Goal: Task Accomplishment & Management: Complete application form

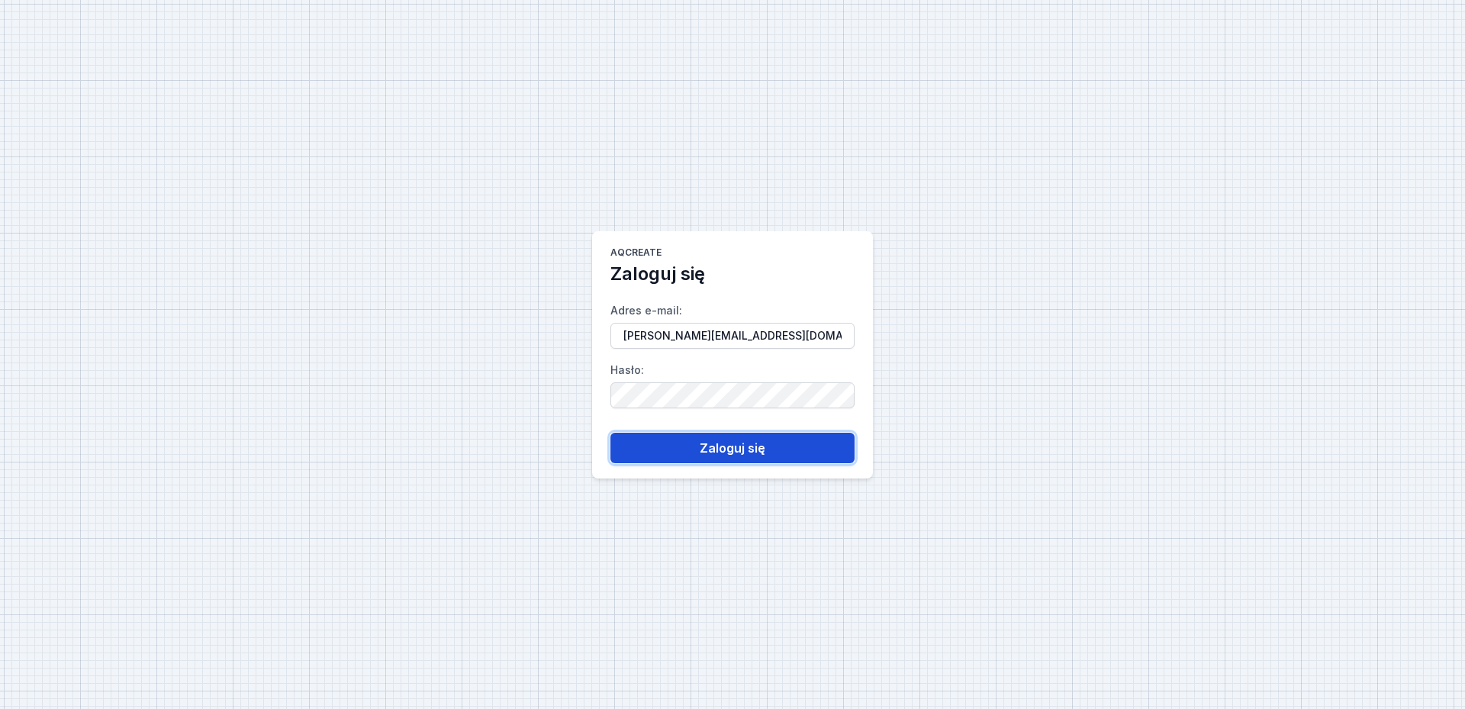
click at [729, 436] on button "Zaloguj się" at bounding box center [733, 448] width 244 height 31
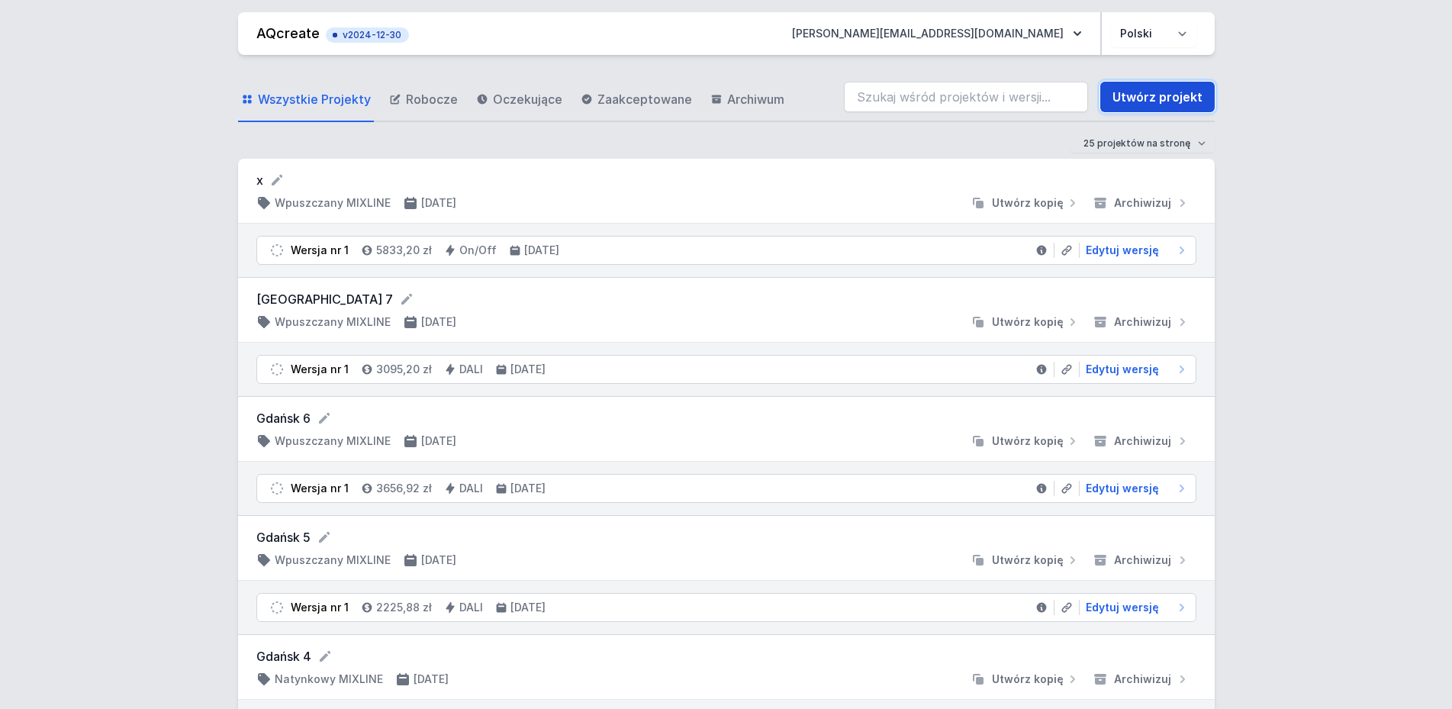
click at [1169, 95] on link "Utwórz projekt" at bounding box center [1158, 97] width 114 height 31
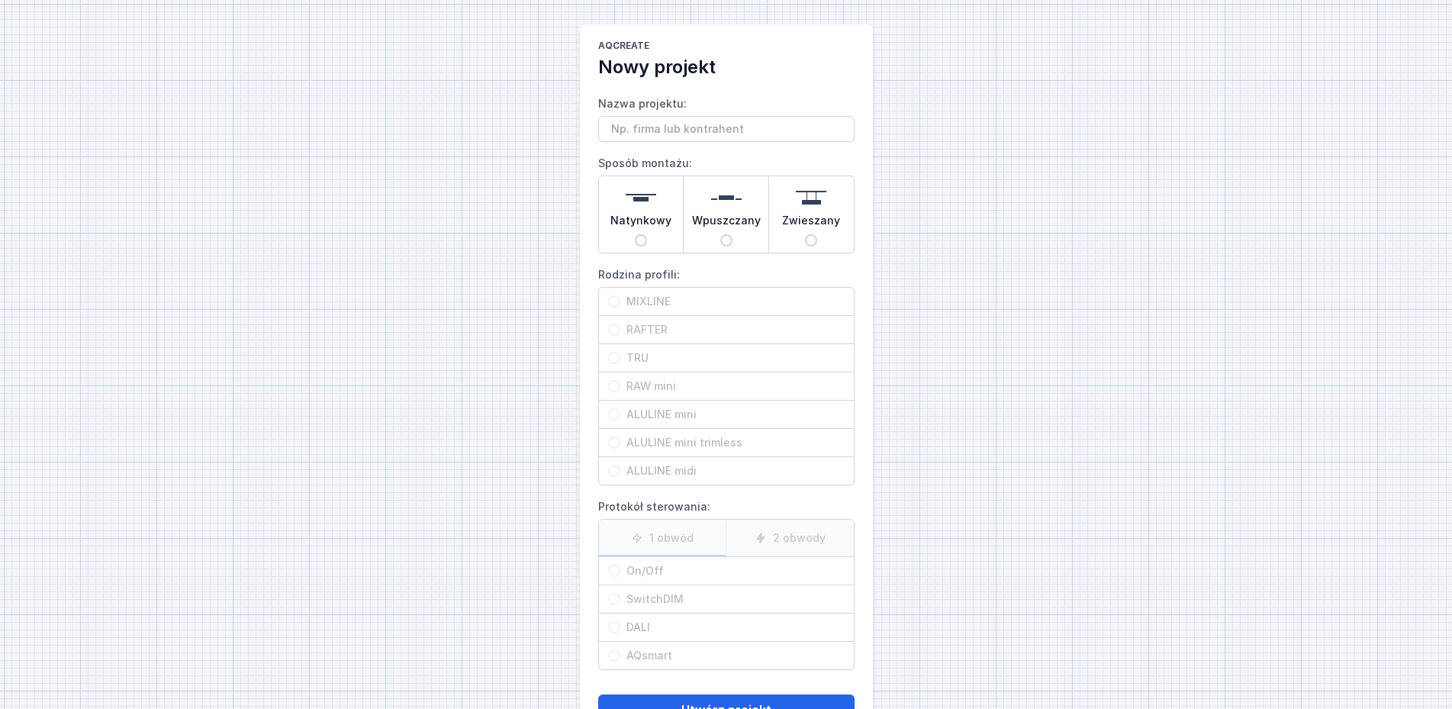
click at [724, 229] on span "Wpuszczany" at bounding box center [726, 223] width 69 height 21
click at [724, 234] on input "Wpuszczany" at bounding box center [726, 240] width 12 height 12
radio input "true"
click at [620, 330] on input "RAFTER" at bounding box center [614, 330] width 12 height 12
radio input "true"
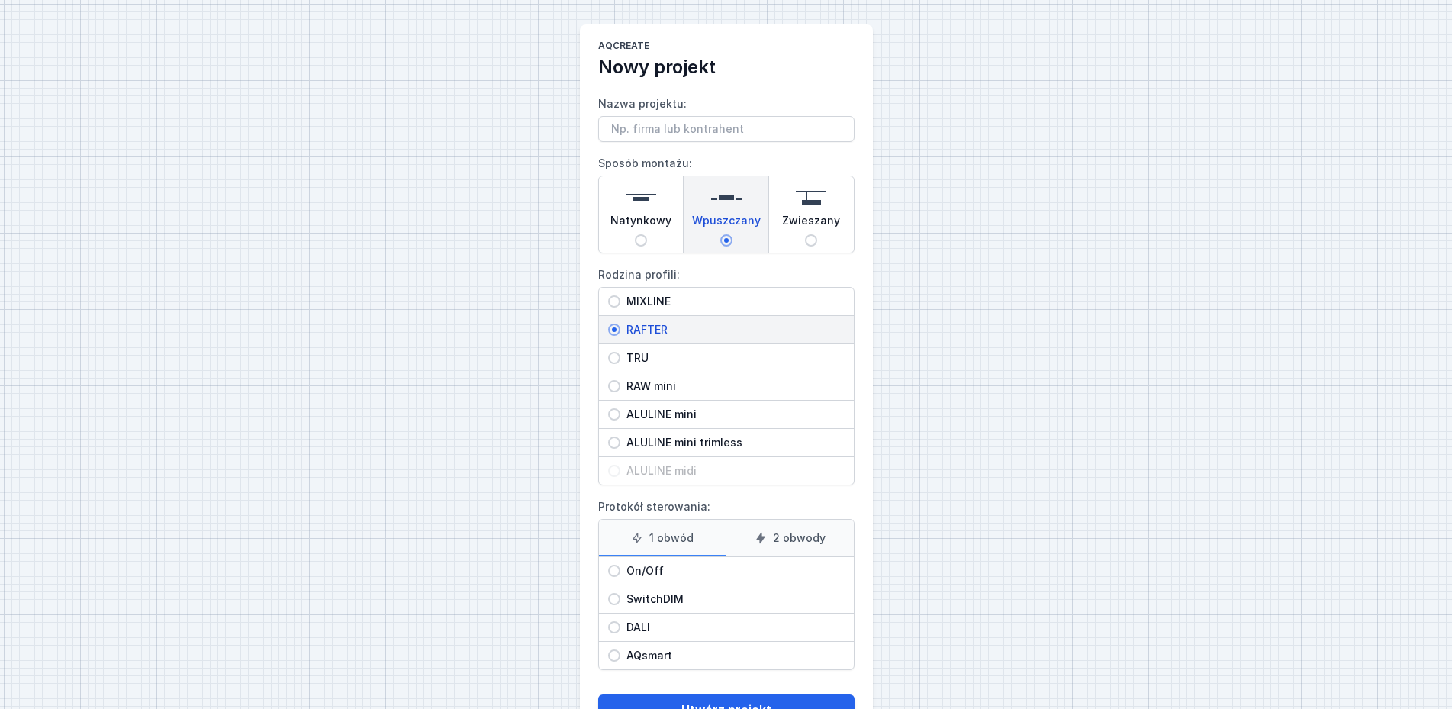
click at [608, 572] on input "On/Off" at bounding box center [614, 571] width 12 height 12
radio input "true"
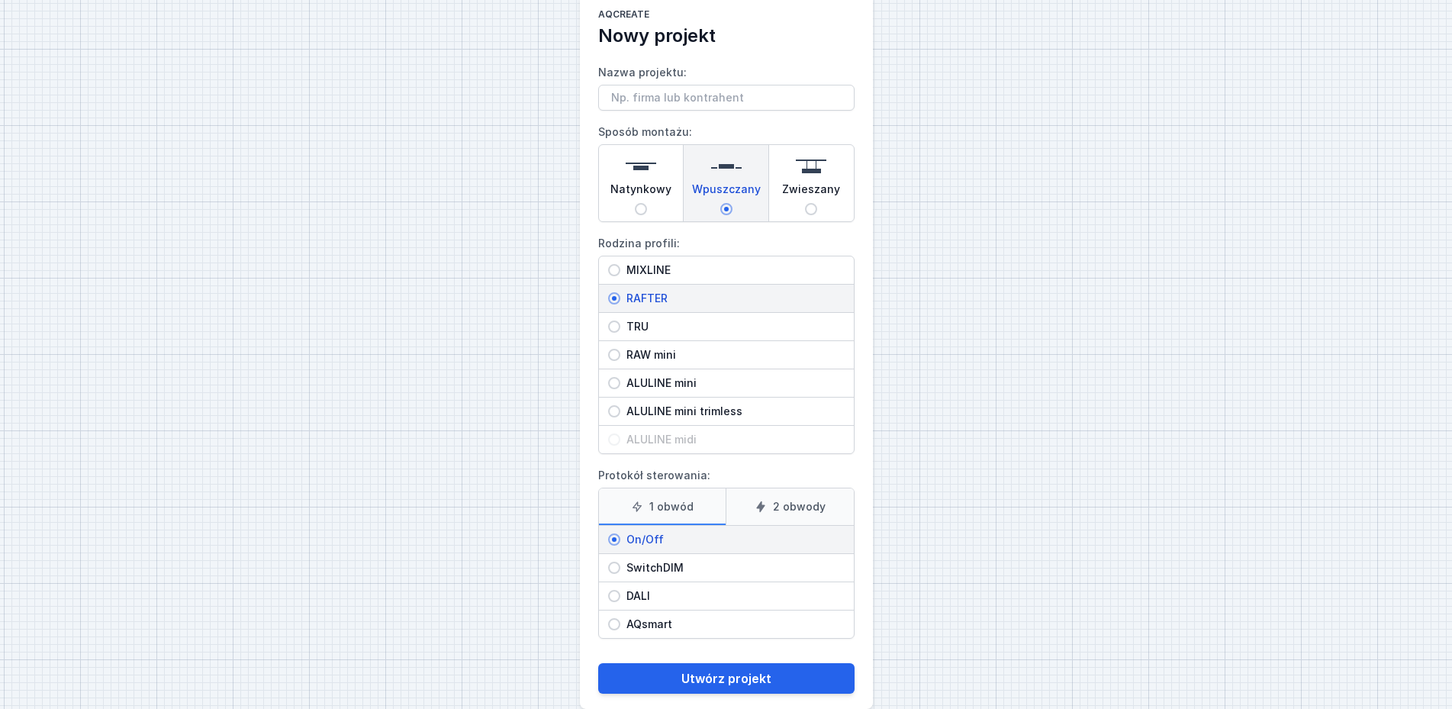
scroll to position [56, 0]
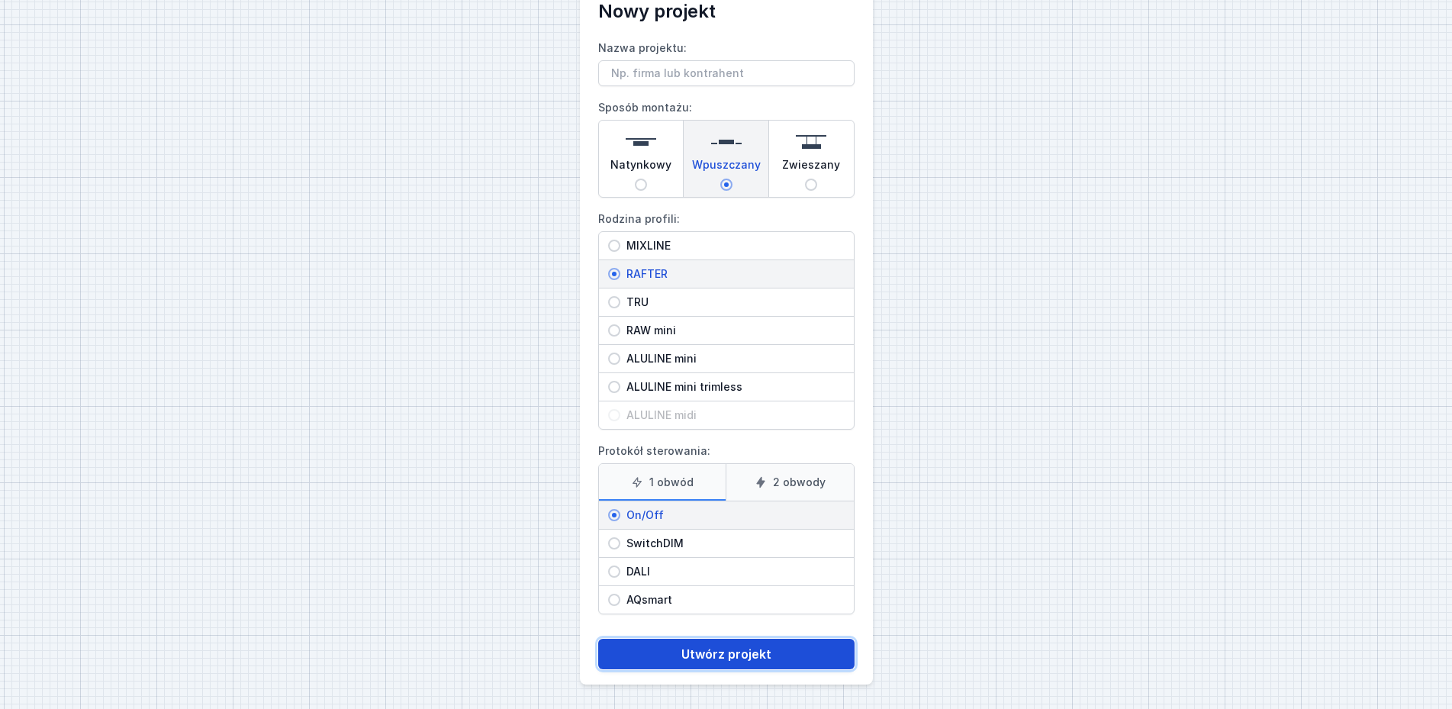
click at [708, 654] on button "Utwórz projekt" at bounding box center [726, 654] width 256 height 31
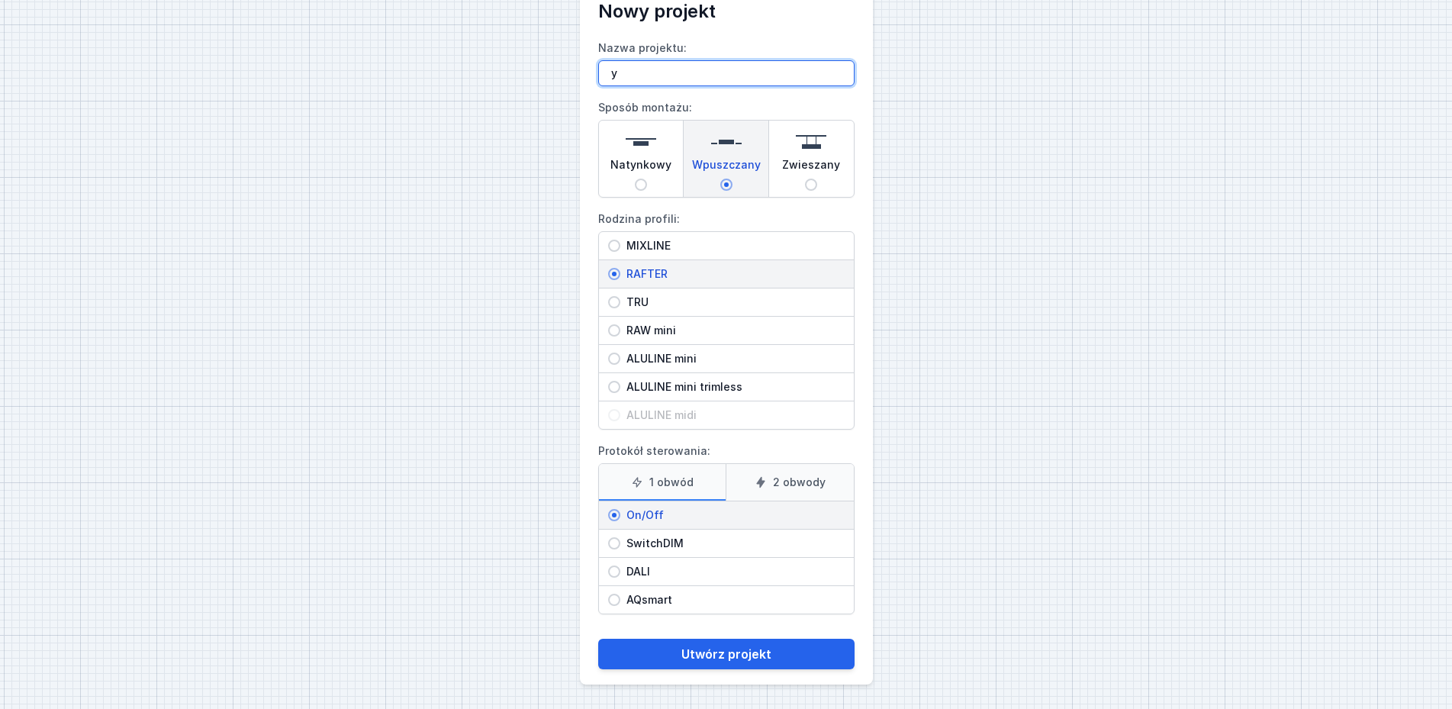
type input "y"
click at [1249, 423] on div "AQcreate Nowy projekt Nazwa projektu: y Sposób montażu: Natynkowy Wpuszczany Zw…" at bounding box center [726, 326] width 1452 height 765
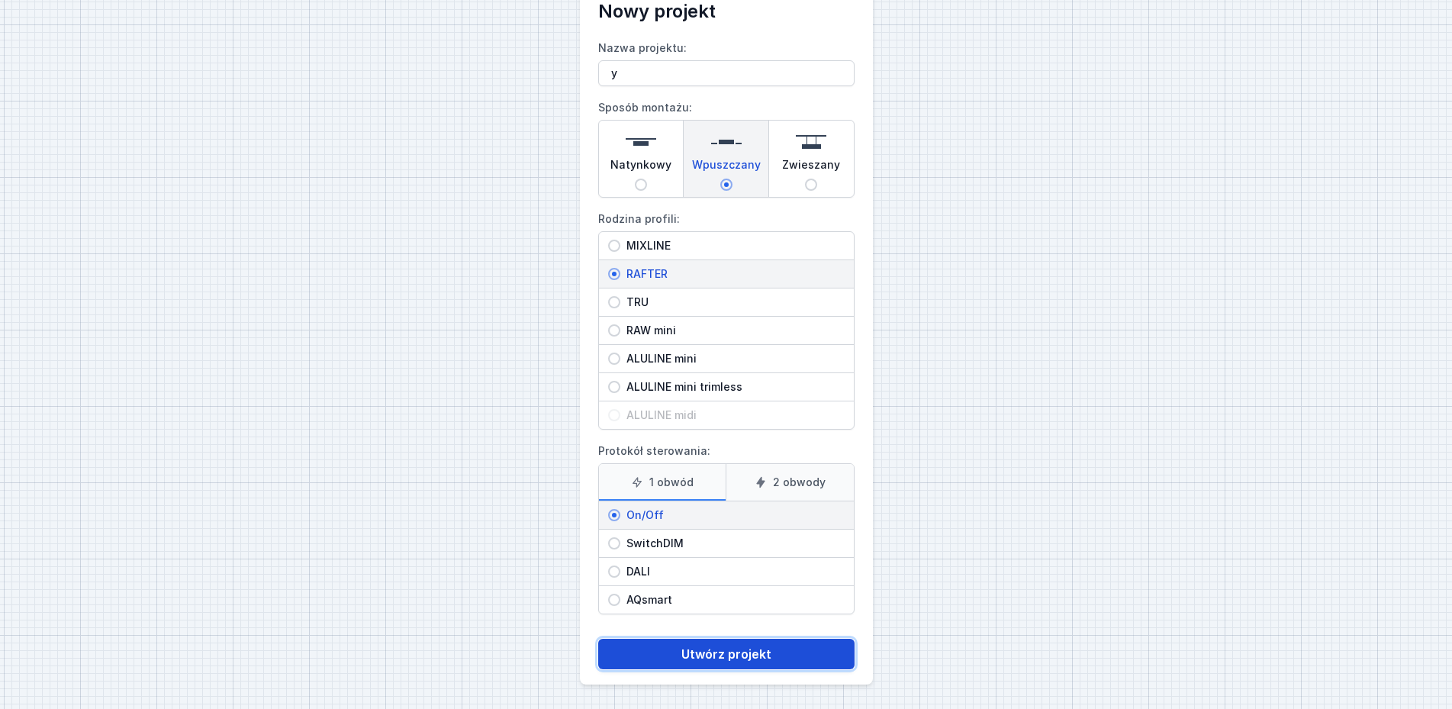
click at [678, 648] on button "Utwórz projekt" at bounding box center [726, 654] width 256 height 31
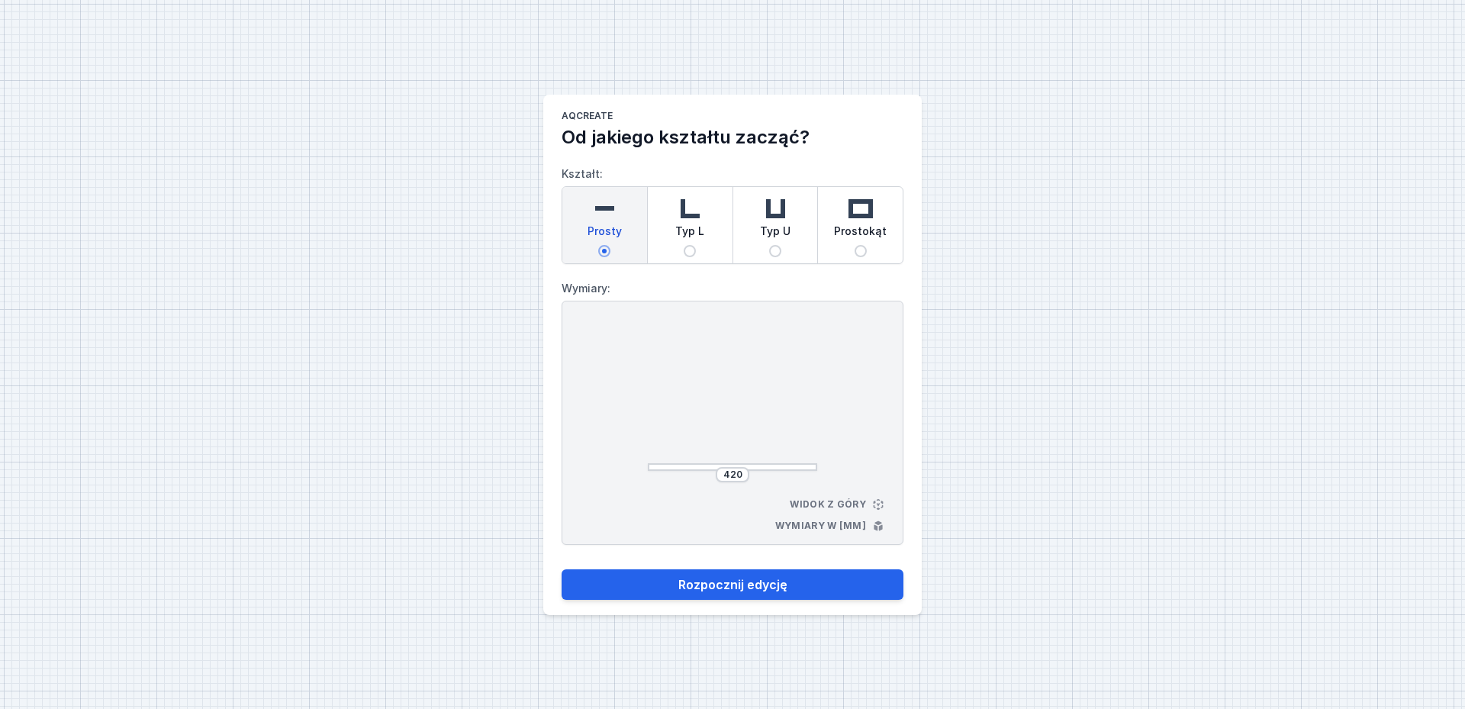
click at [872, 215] on img at bounding box center [861, 208] width 31 height 31
click at [867, 245] on input "Prostokąt" at bounding box center [861, 251] width 12 height 12
radio input "true"
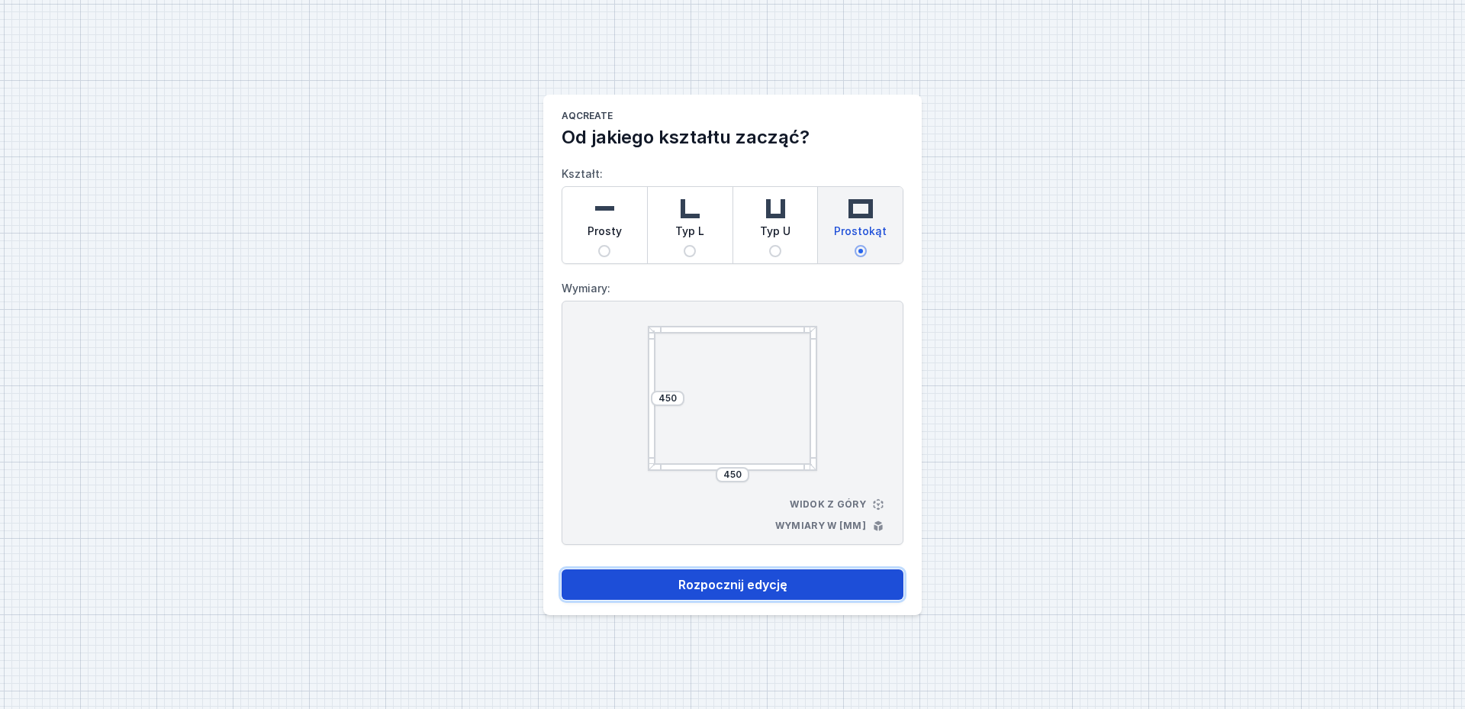
click at [746, 581] on button "Rozpocznij edycję" at bounding box center [733, 584] width 342 height 31
select select "M"
select select "3000"
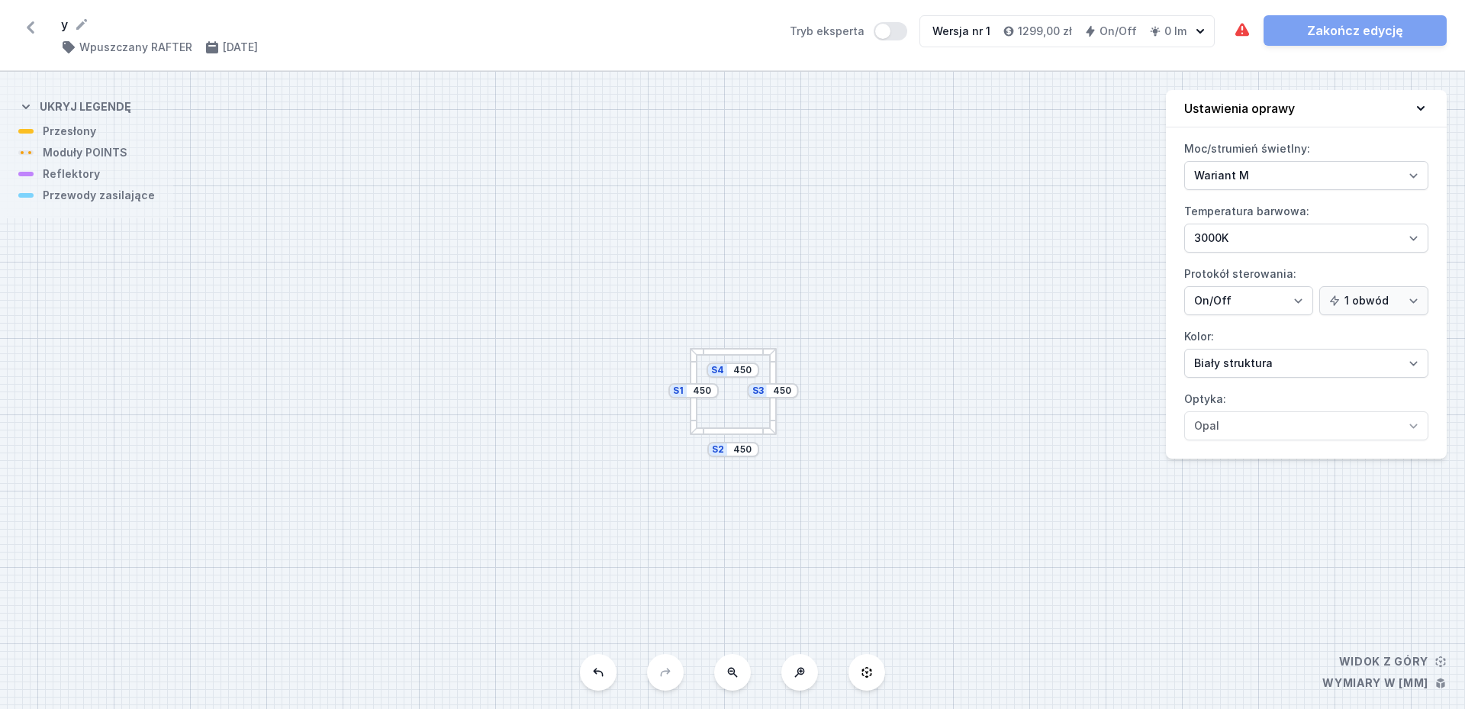
click at [27, 29] on icon at bounding box center [30, 27] width 24 height 24
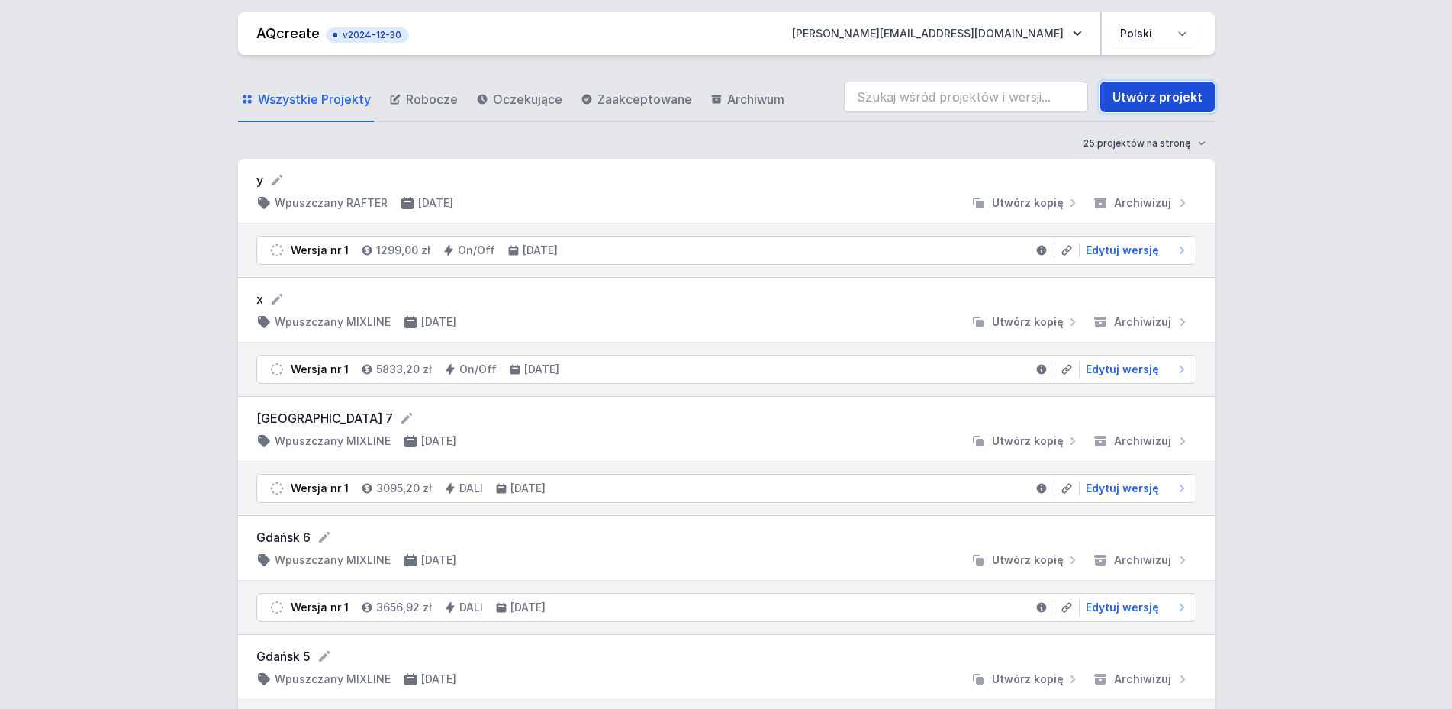
click at [1182, 100] on link "Utwórz projekt" at bounding box center [1158, 97] width 114 height 31
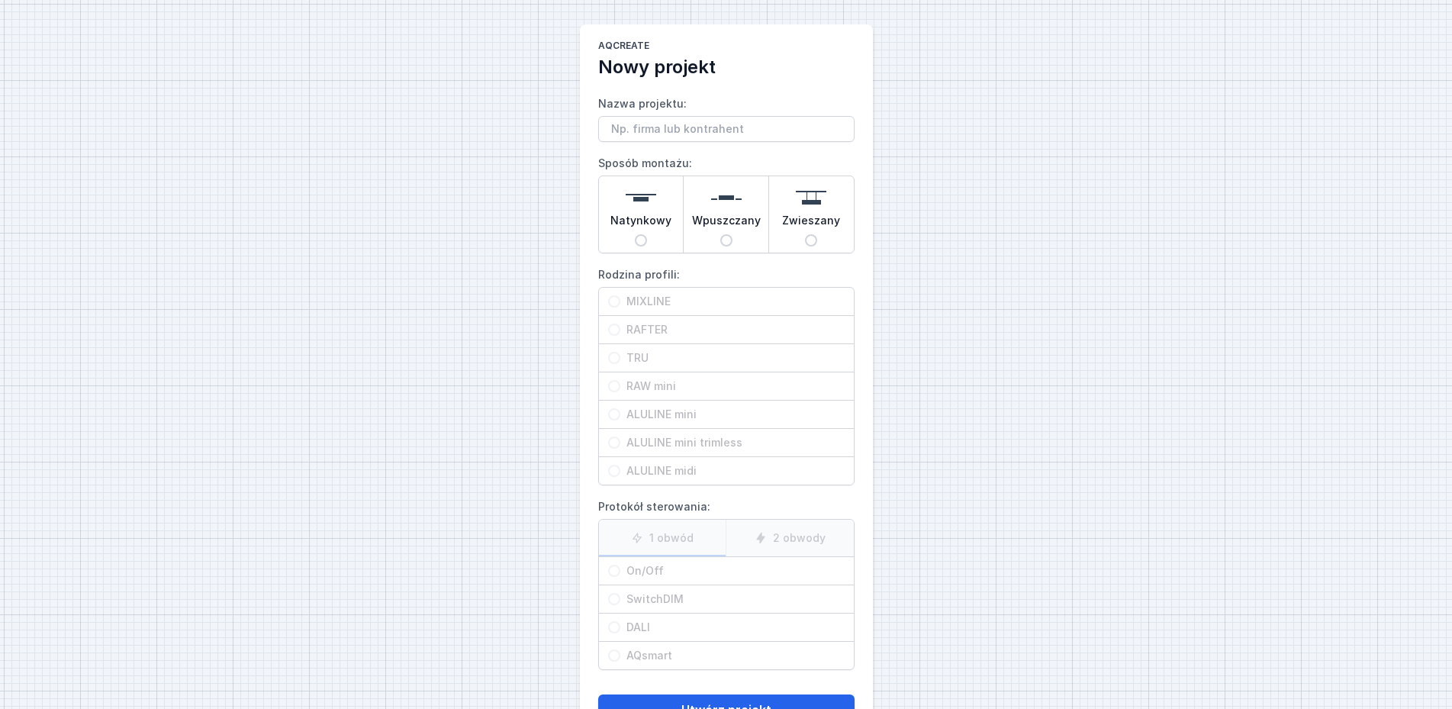
click at [740, 207] on img at bounding box center [726, 197] width 31 height 31
click at [733, 234] on input "Wpuszczany" at bounding box center [726, 240] width 12 height 12
radio input "true"
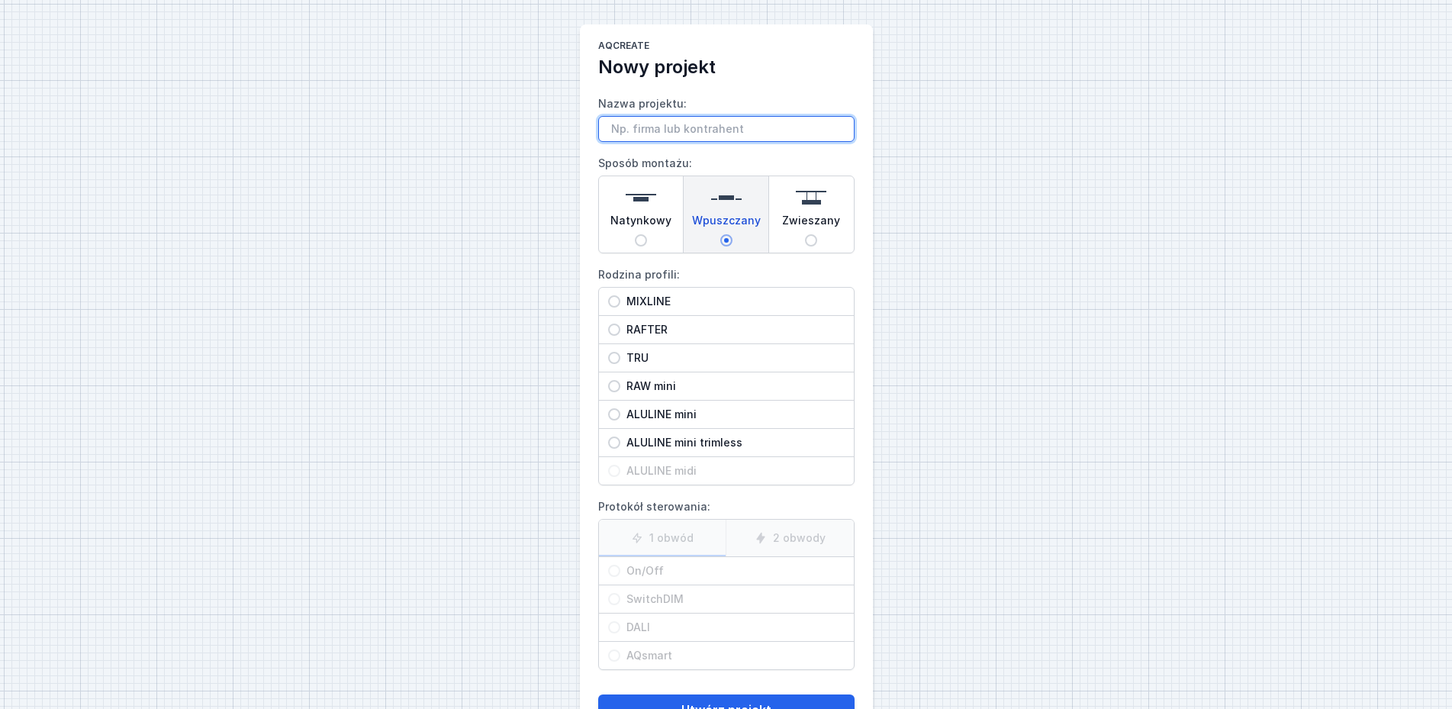
click at [614, 124] on input "Nazwa projektu:" at bounding box center [726, 129] width 256 height 26
type input "Y"
click at [618, 328] on input "RAFTER" at bounding box center [614, 330] width 12 height 12
radio input "true"
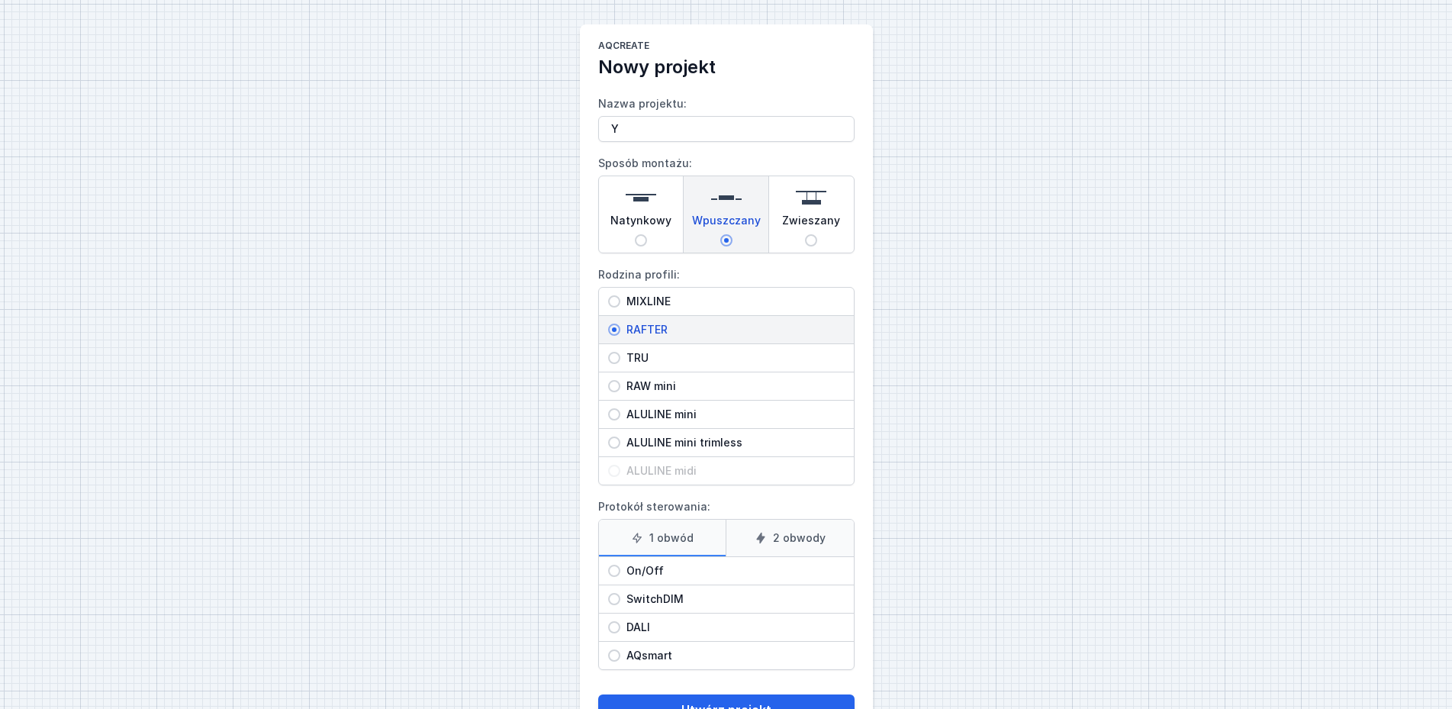
click at [614, 575] on input "On/Off" at bounding box center [614, 571] width 12 height 12
radio input "true"
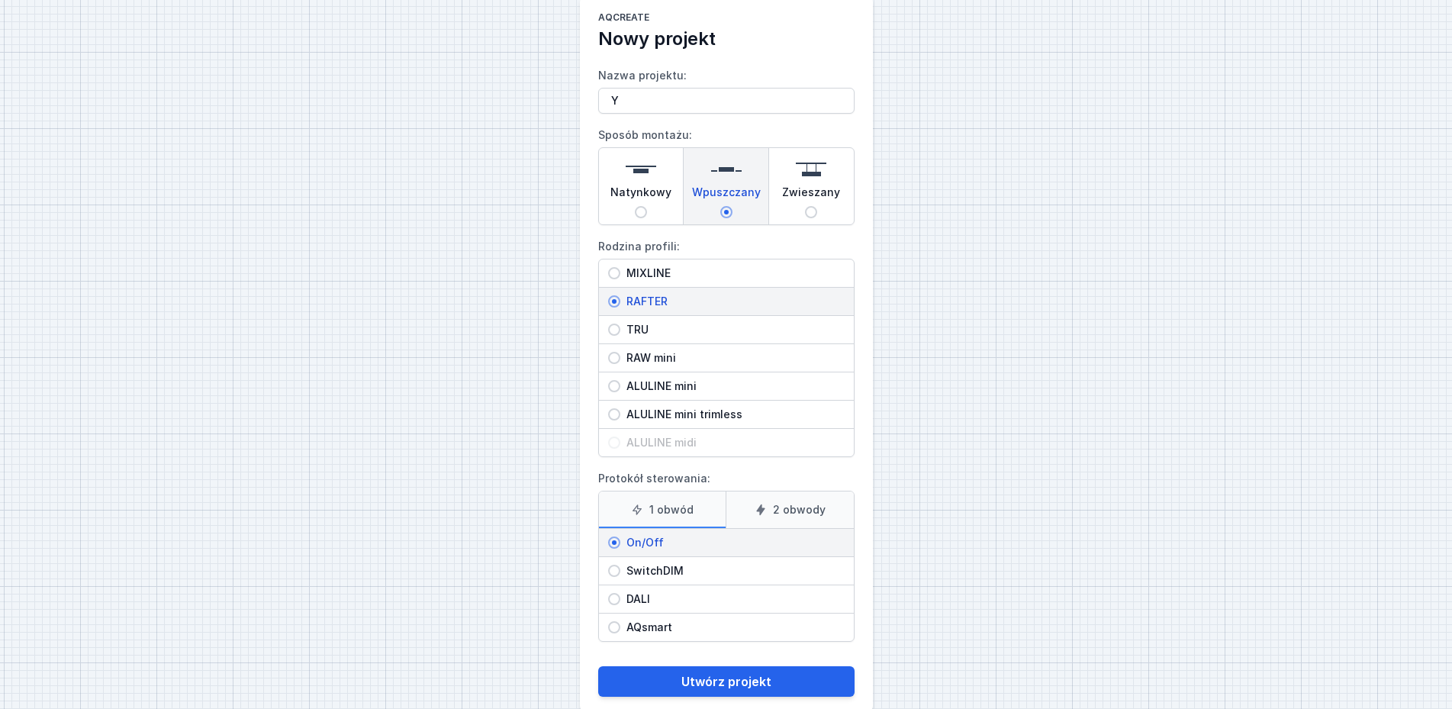
scroll to position [56, 0]
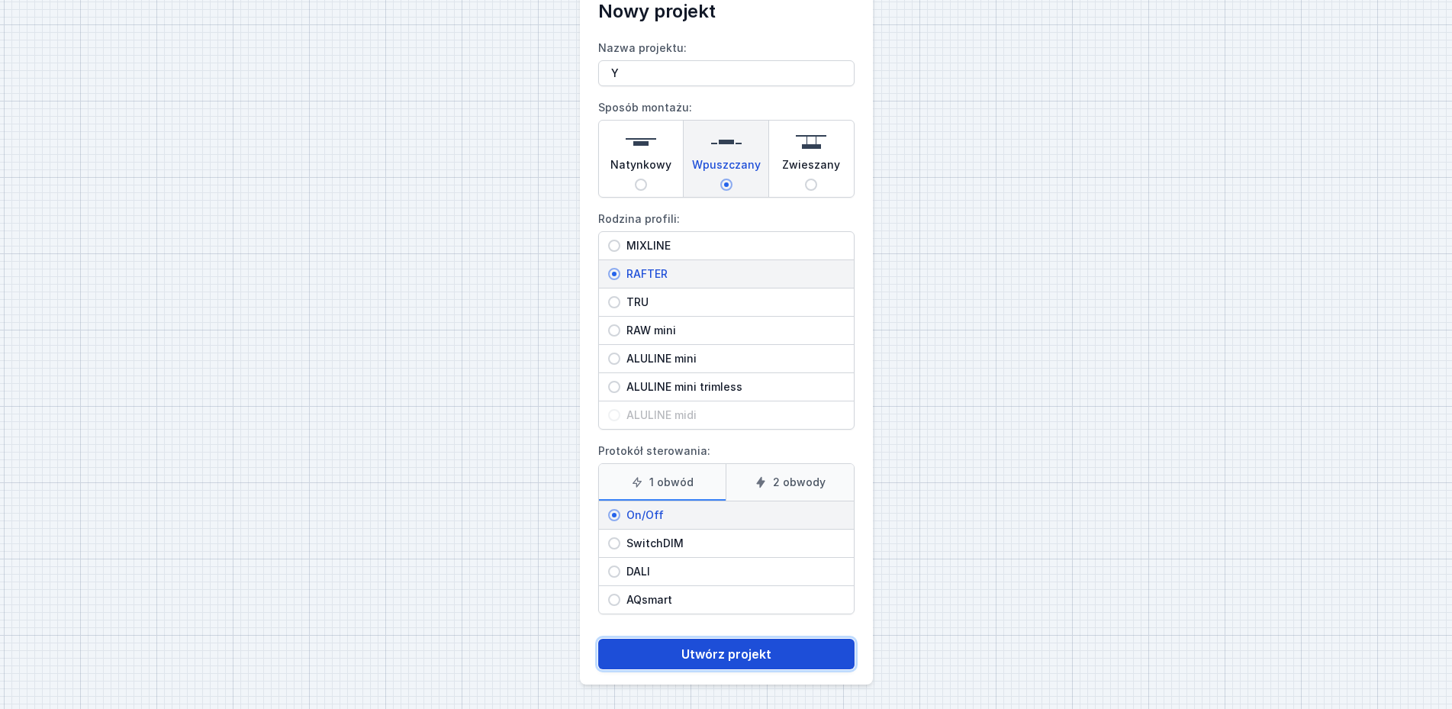
click at [729, 650] on button "Utwórz projekt" at bounding box center [726, 654] width 256 height 31
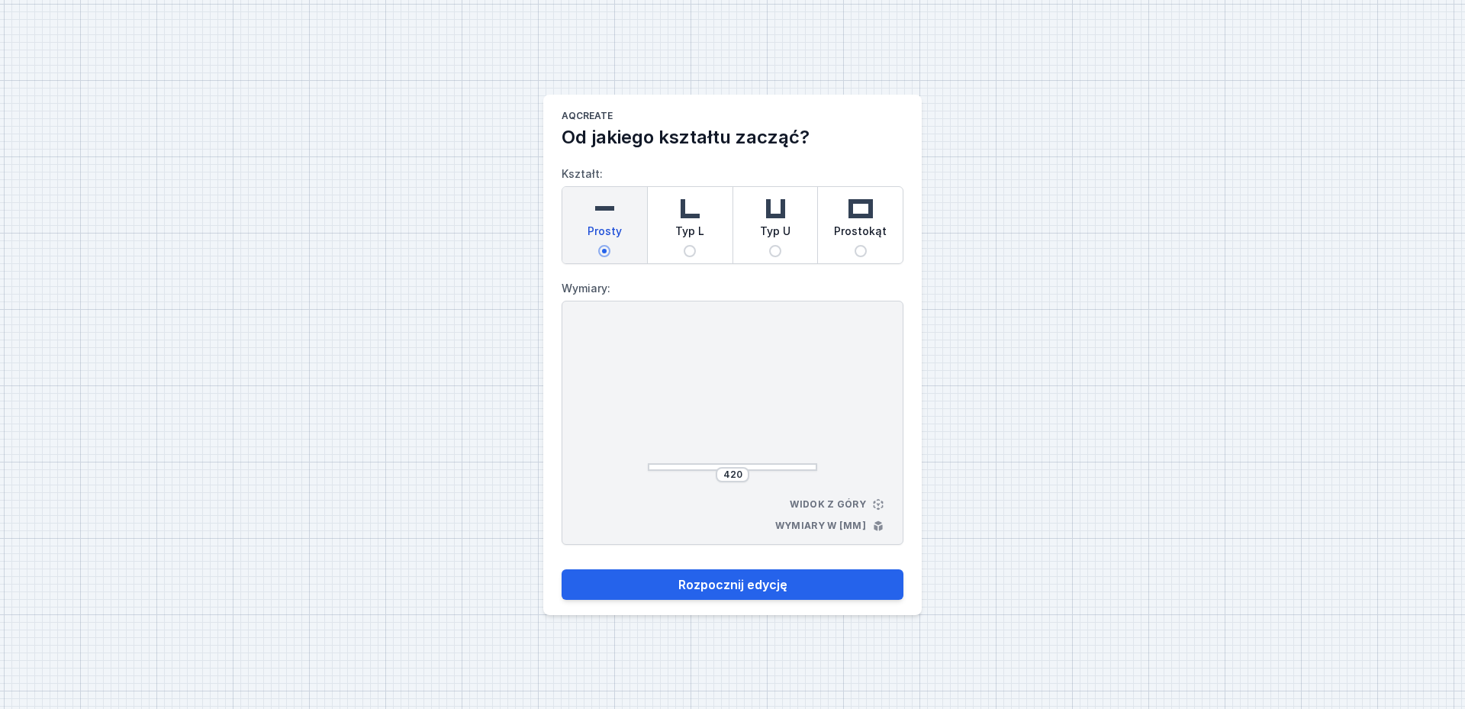
click at [861, 208] on img at bounding box center [861, 208] width 31 height 31
click at [861, 245] on input "Prostokąt" at bounding box center [861, 251] width 12 height 12
radio input "true"
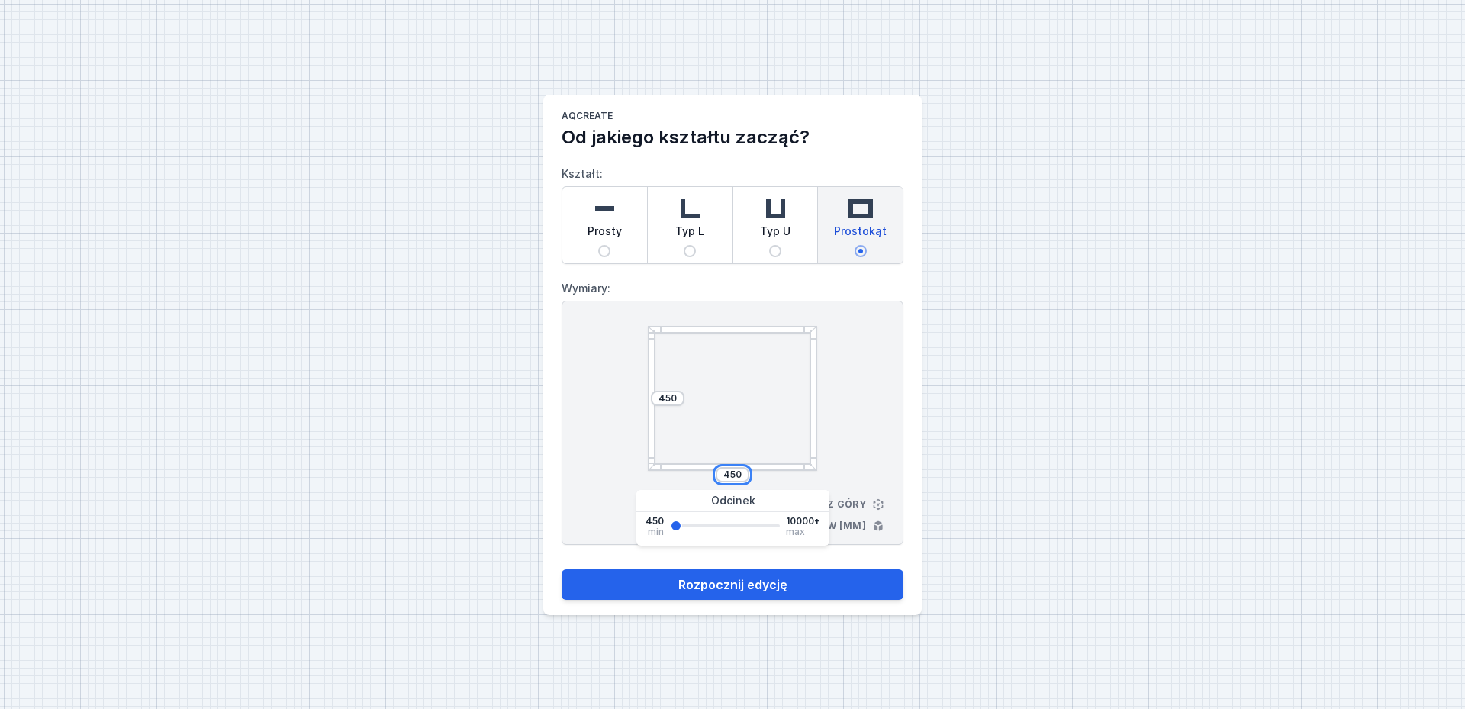
drag, startPoint x: 742, startPoint y: 475, endPoint x: 714, endPoint y: 472, distance: 28.3
click at [720, 472] on input "450" at bounding box center [732, 475] width 24 height 12
type input "3000"
click at [679, 398] on input "450" at bounding box center [668, 398] width 24 height 12
type input "4"
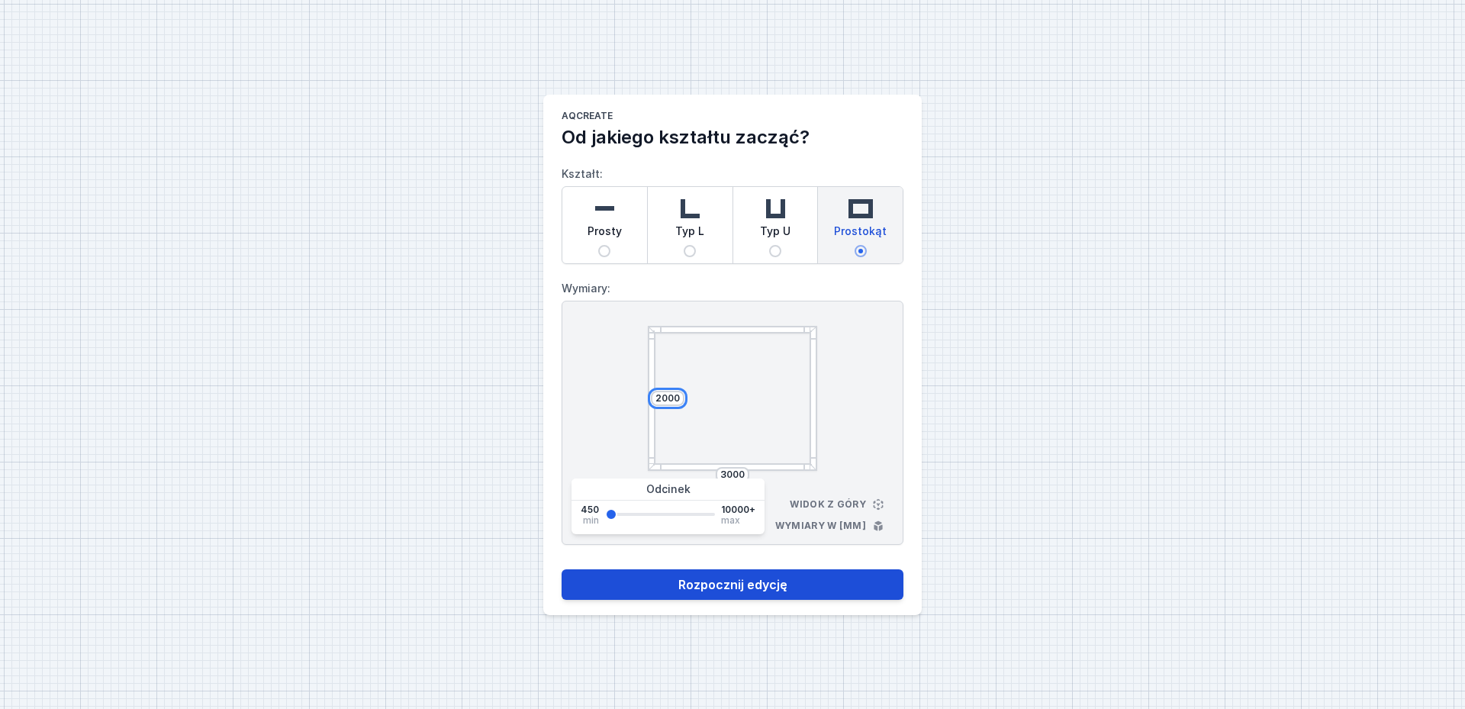
type input "2000"
click at [733, 588] on button "Rozpocznij edycję" at bounding box center [733, 584] width 342 height 31
select select "M"
select select "3000"
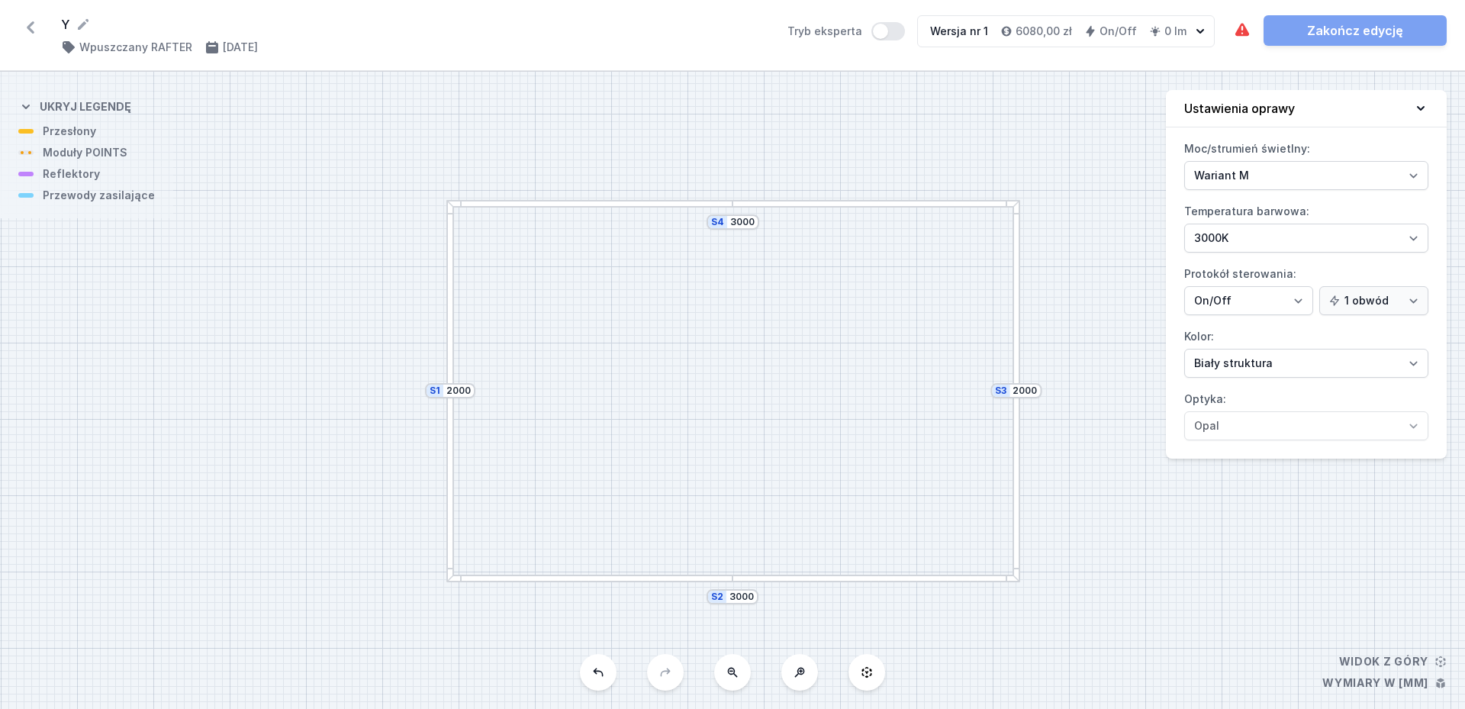
click at [661, 583] on div "S4 3000 S3 2000 S2 3000 S1 2000" at bounding box center [732, 390] width 1465 height 637
click at [1185, 349] on select "Biały struktura Czarny struktura Złoty struktura Miedziany Szary Inny (z palety…" at bounding box center [1307, 363] width 244 height 29
click at [1420, 357] on select "Biały struktura Czarny struktura Złoty struktura Miedziany Szary Inny (z palety…" at bounding box center [1307, 363] width 244 height 29
click at [1300, 629] on div "S4 3000 S3 2000 S2 3000 S1 2000" at bounding box center [732, 390] width 1465 height 637
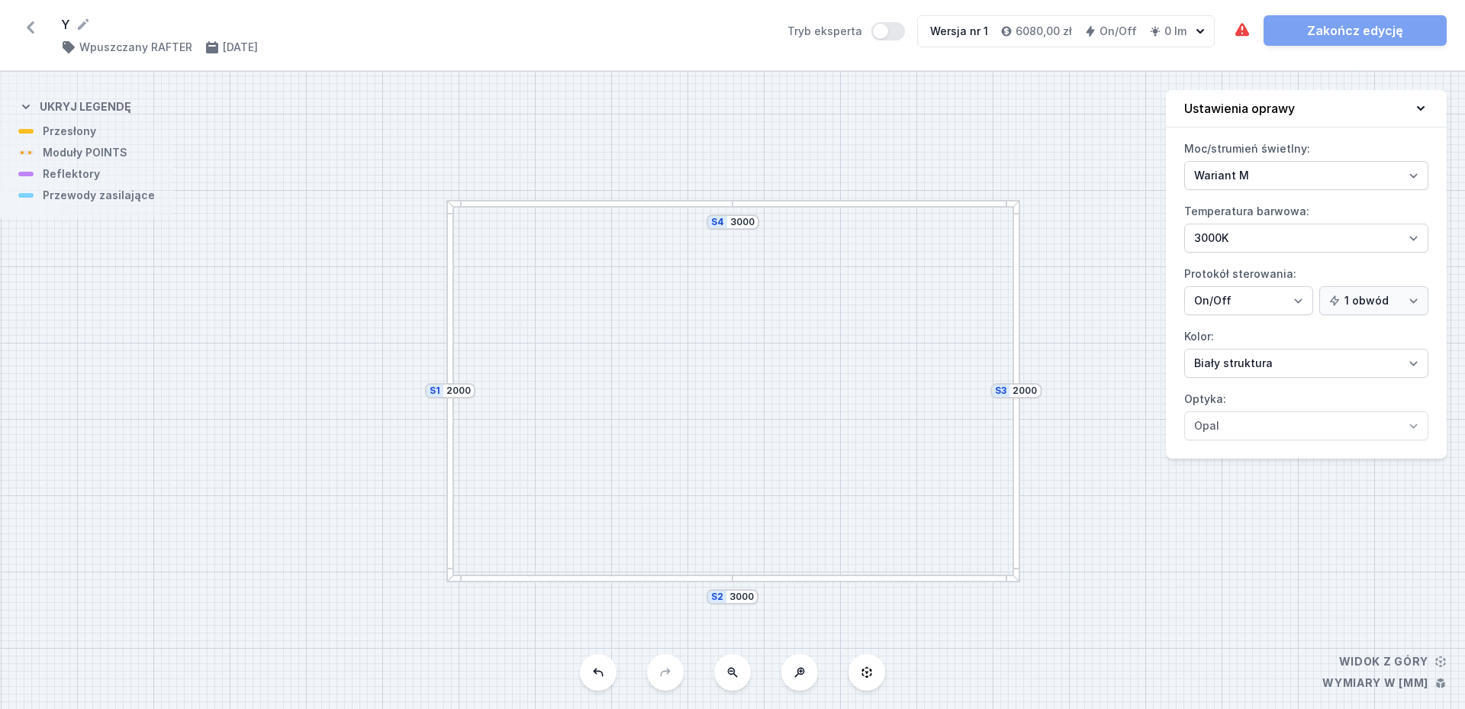
click at [862, 206] on div at bounding box center [876, 204] width 286 height 8
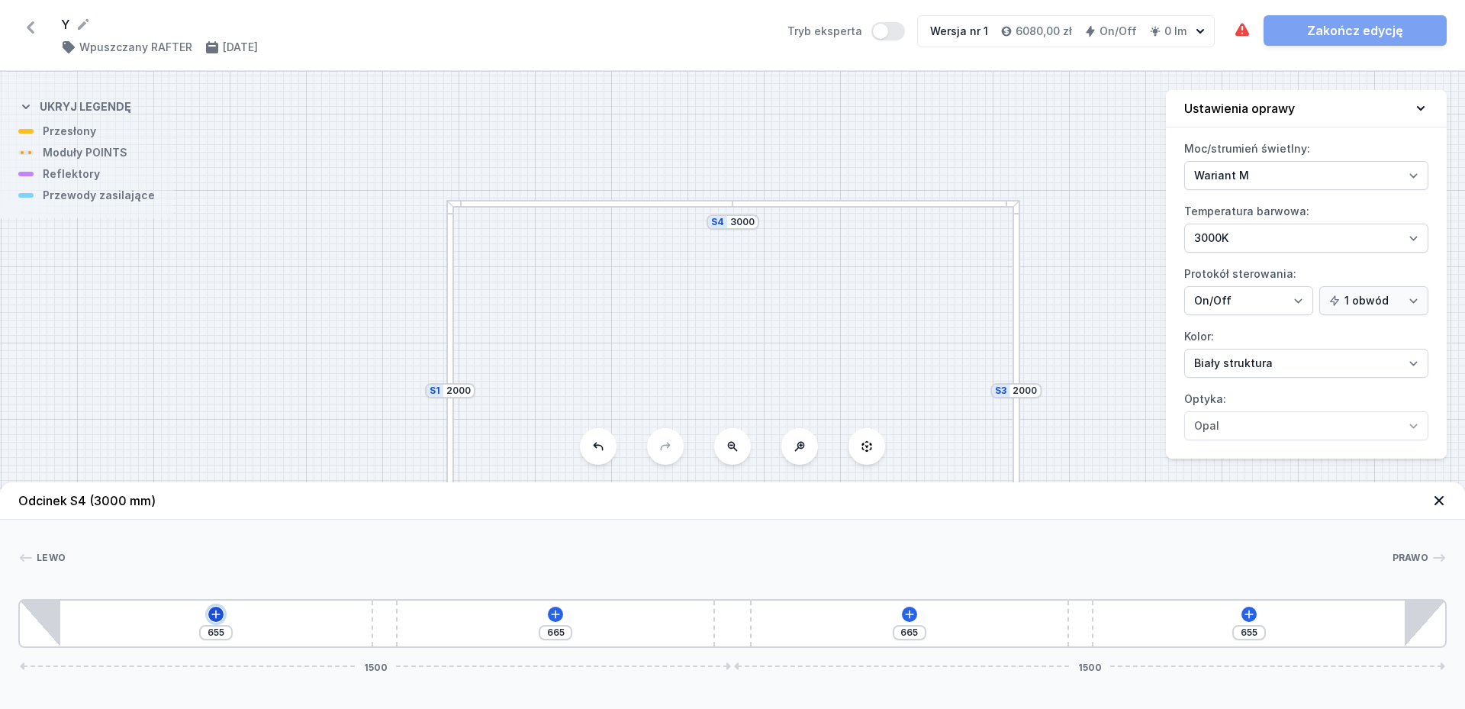
click at [214, 614] on icon at bounding box center [215, 614] width 8 height 8
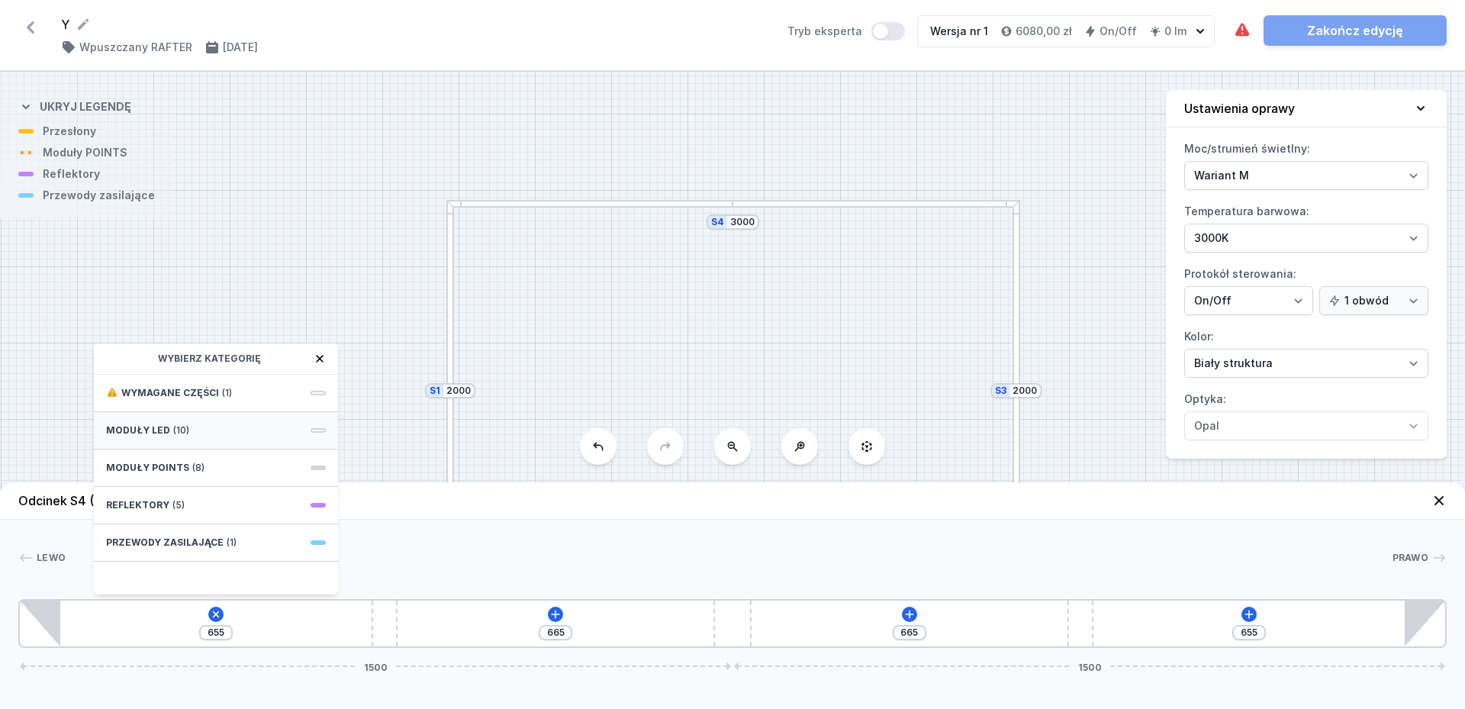
click at [194, 430] on div "Moduły LED (10)" at bounding box center [216, 430] width 244 height 37
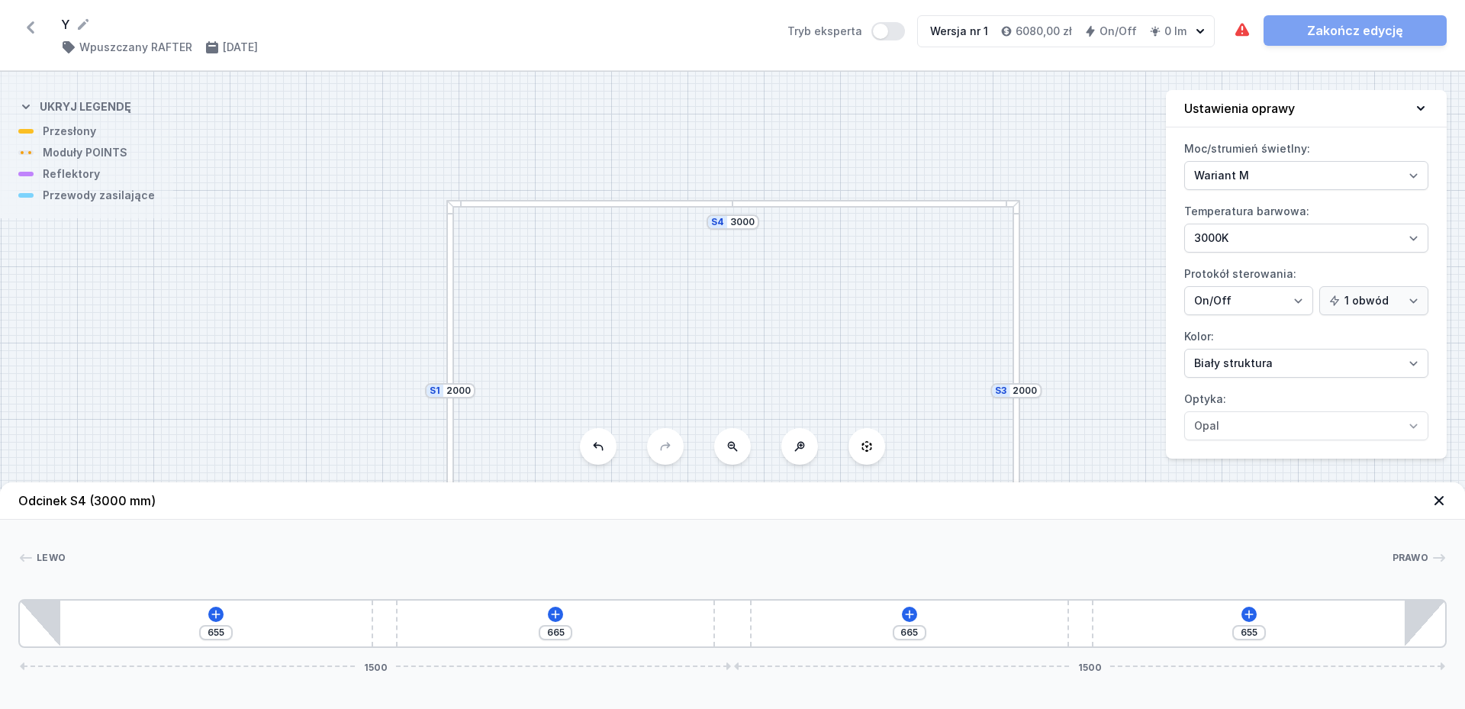
click at [615, 157] on div "S4 3000 S3 2000 S2 3000 S1 2000" at bounding box center [732, 390] width 1465 height 637
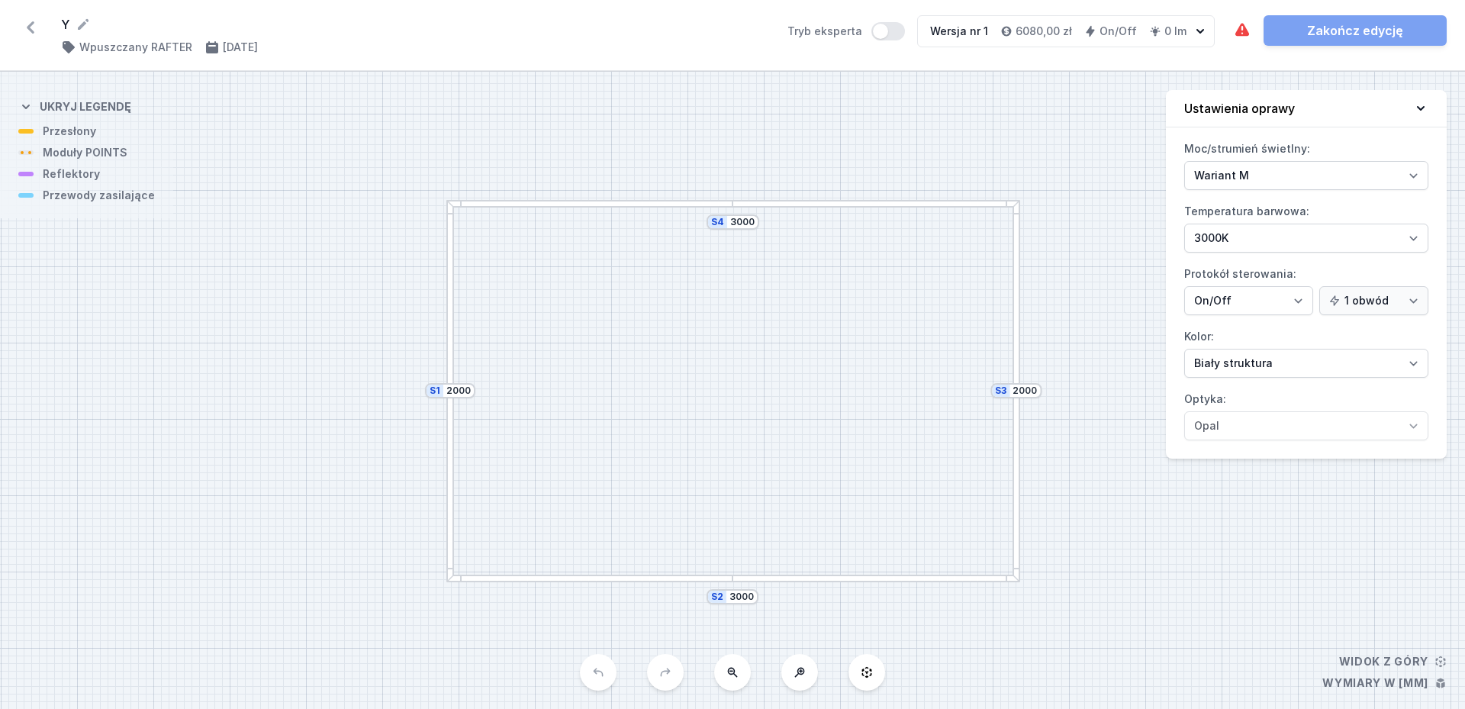
select select "M"
select select "3000"
click at [27, 31] on icon at bounding box center [30, 27] width 24 height 24
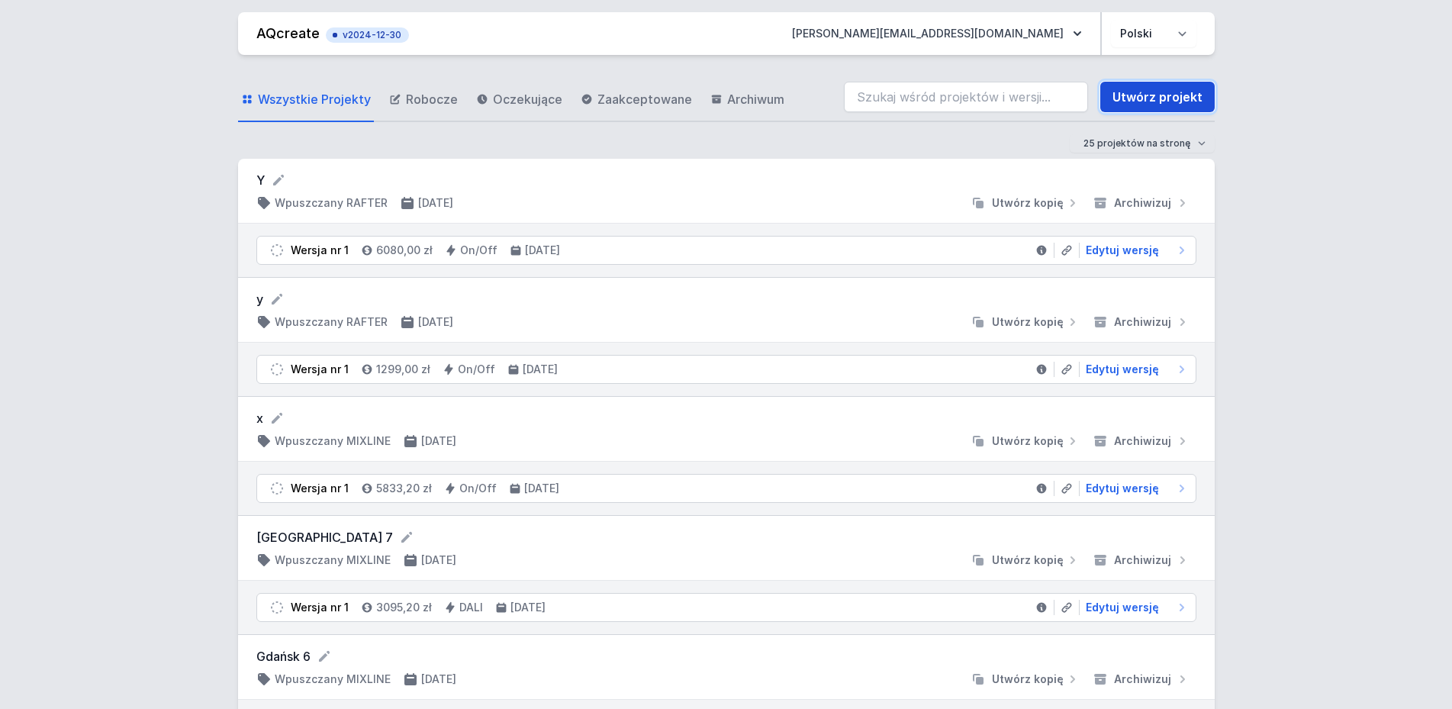
click at [1144, 93] on link "Utwórz projekt" at bounding box center [1158, 97] width 114 height 31
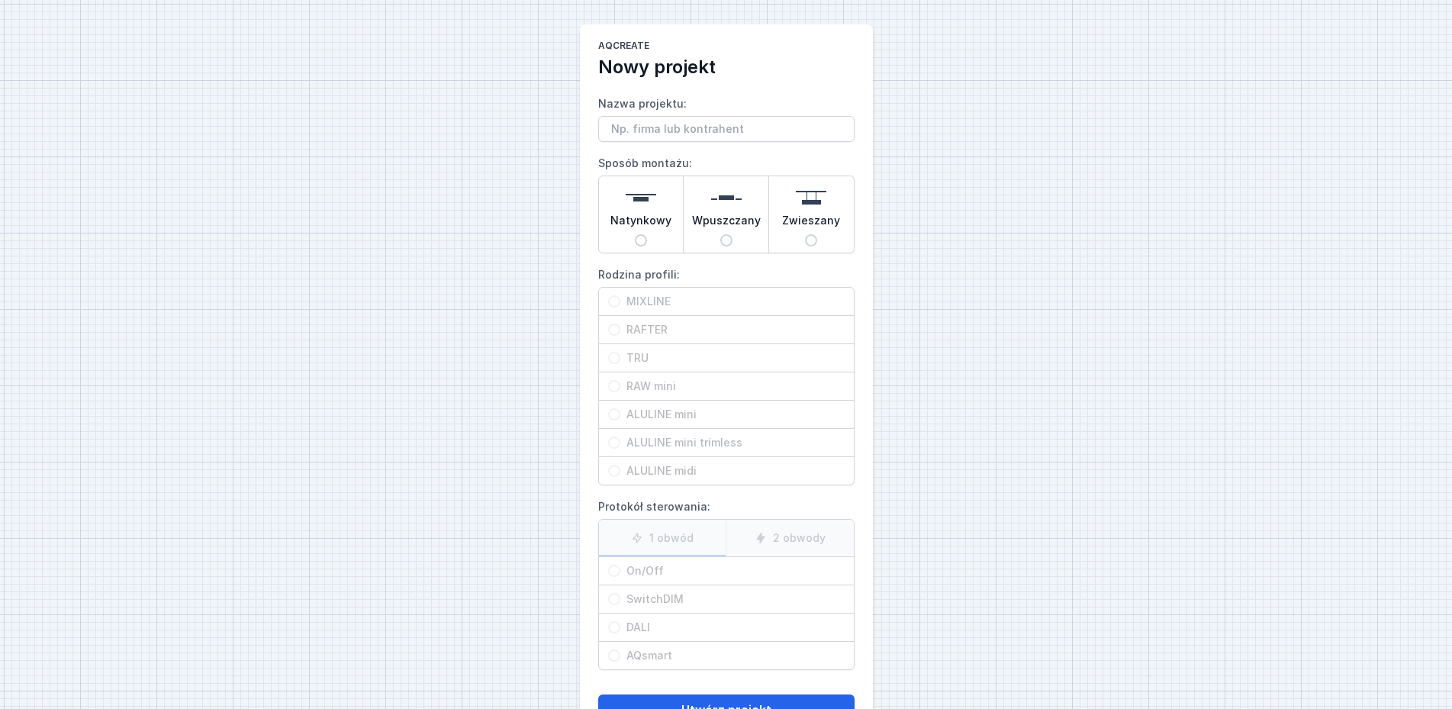
click at [732, 227] on span "Wpuszczany" at bounding box center [726, 223] width 69 height 21
click at [727, 239] on input "Wpuszczany" at bounding box center [726, 240] width 12 height 12
radio input "true"
click at [608, 421] on div "ALULINE mini" at bounding box center [726, 414] width 255 height 27
click at [608, 421] on input "ALULINE mini" at bounding box center [614, 414] width 12 height 12
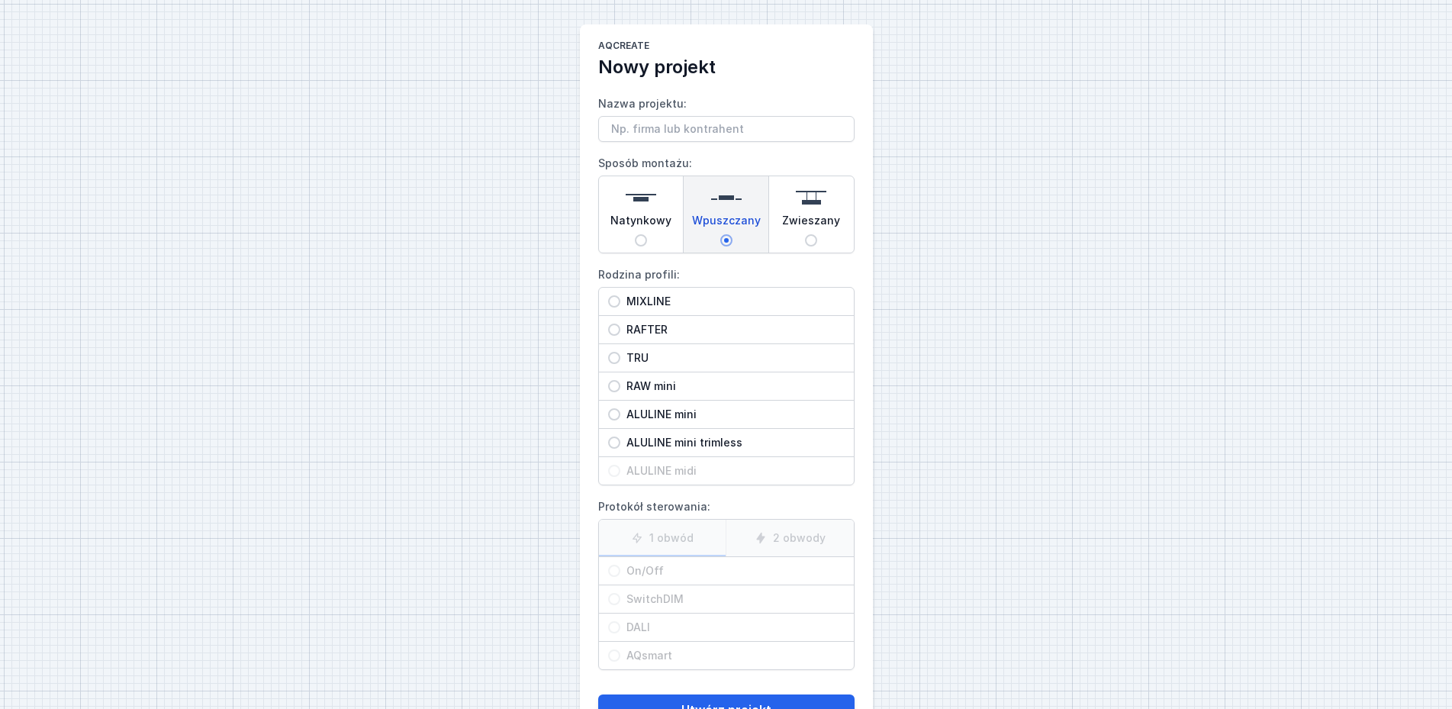
radio input "true"
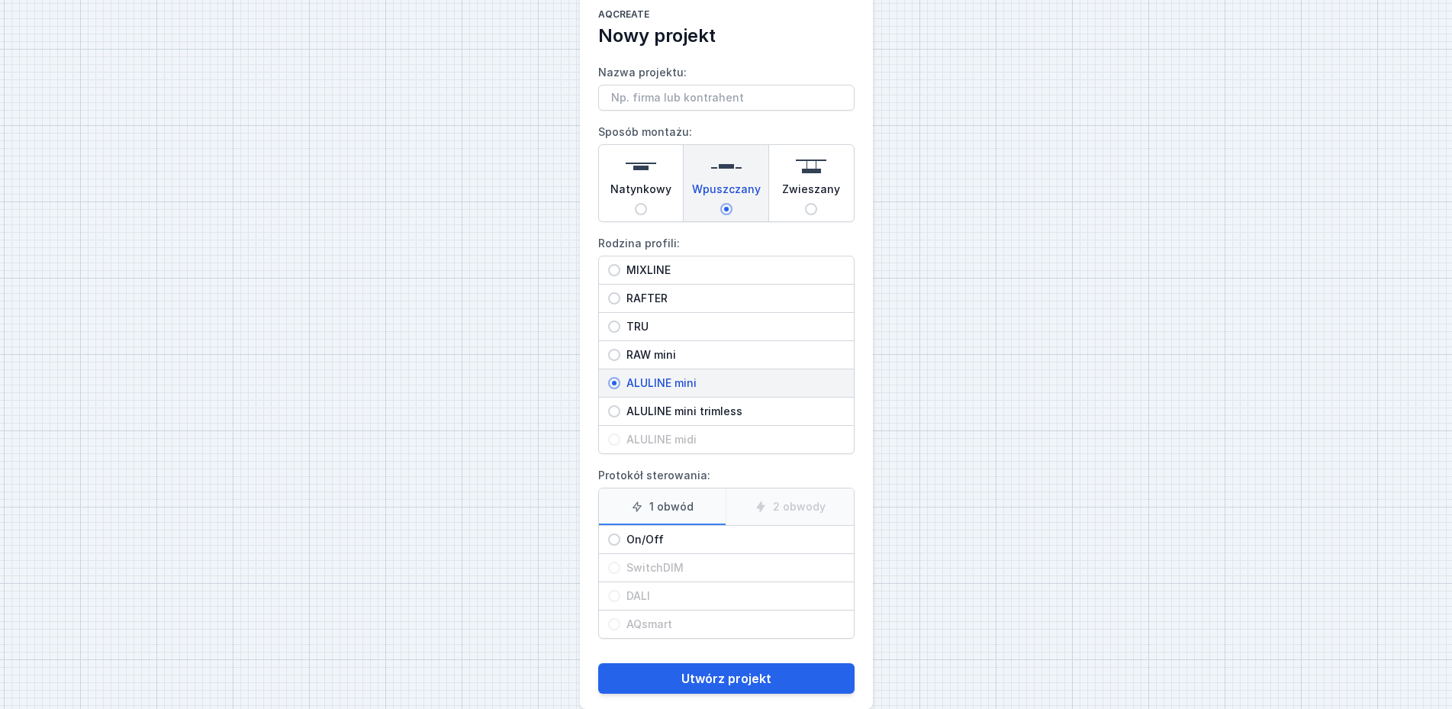
scroll to position [56, 0]
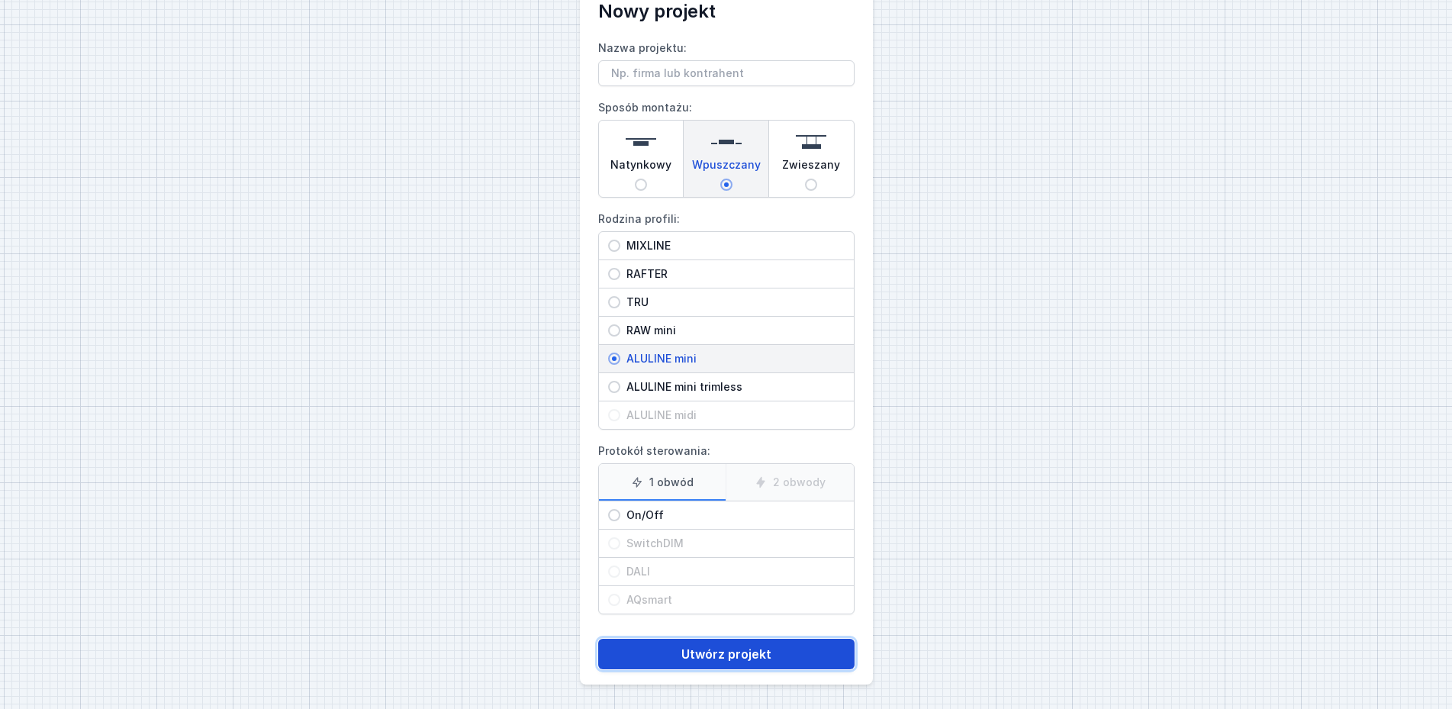
click at [745, 652] on button "Utwórz projekt" at bounding box center [726, 654] width 256 height 31
type input "y"
click at [751, 650] on button "Utwórz projekt" at bounding box center [726, 654] width 256 height 31
click at [751, 659] on button "Utwórz projekt" at bounding box center [726, 654] width 256 height 31
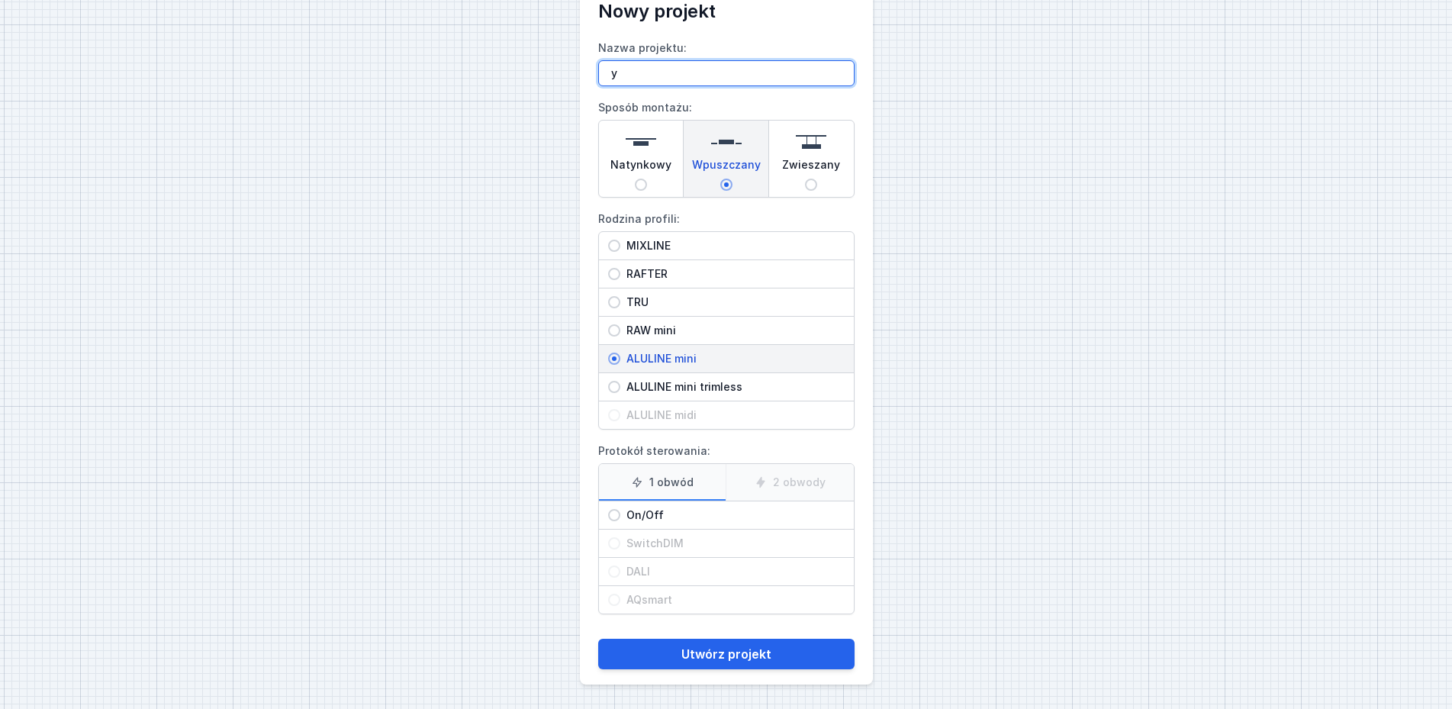
click at [651, 73] on input "y" at bounding box center [726, 73] width 256 height 26
click at [615, 515] on input "On/Off" at bounding box center [614, 515] width 12 height 12
radio input "true"
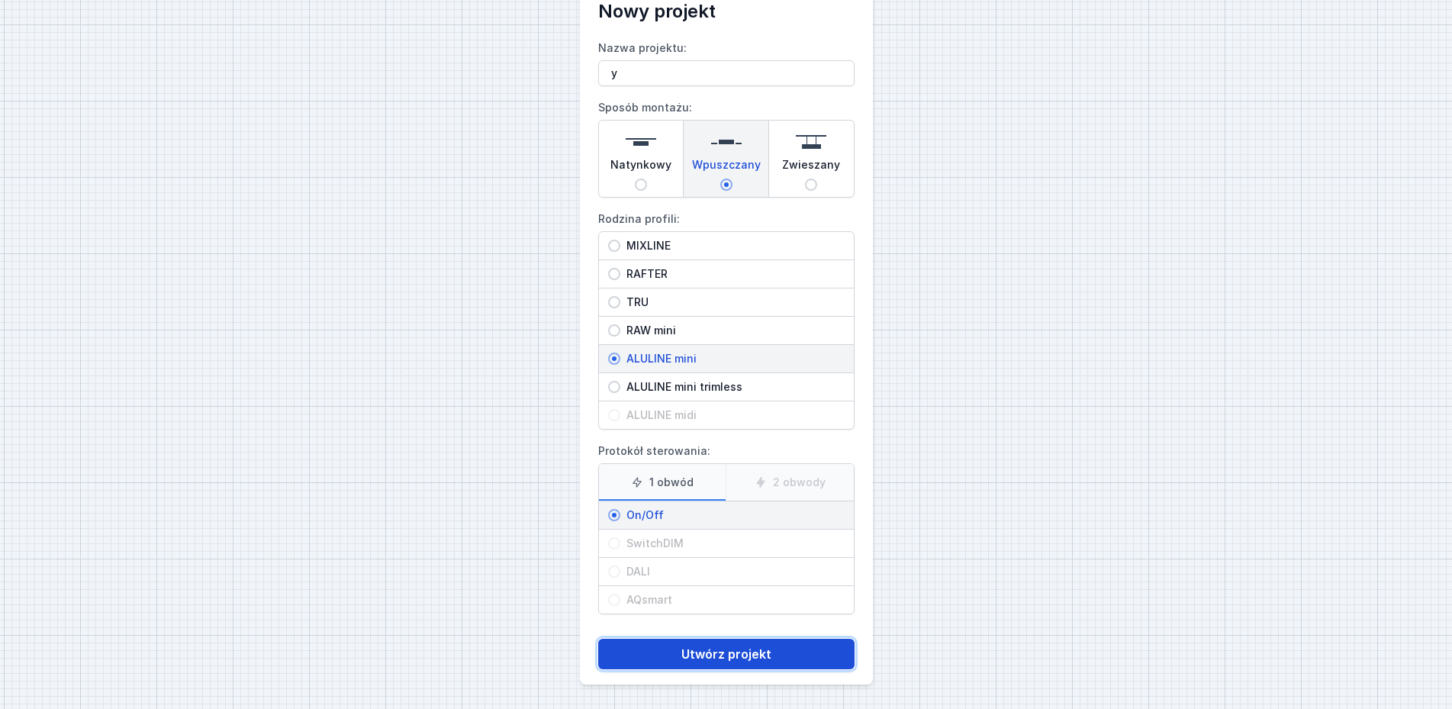
click at [725, 661] on button "Utwórz projekt" at bounding box center [726, 654] width 256 height 31
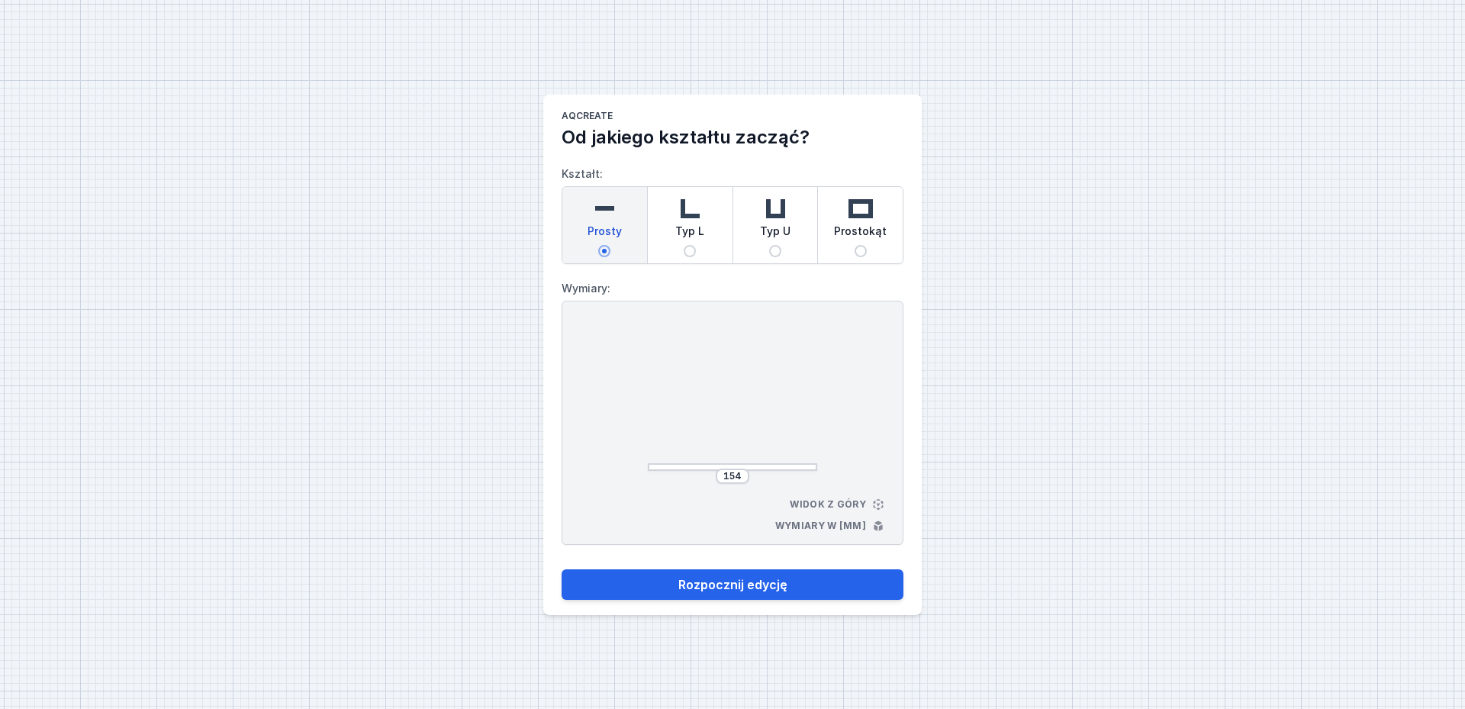
click at [865, 201] on img at bounding box center [861, 208] width 31 height 31
click at [865, 245] on input "Prostokąt" at bounding box center [861, 251] width 12 height 12
radio input "true"
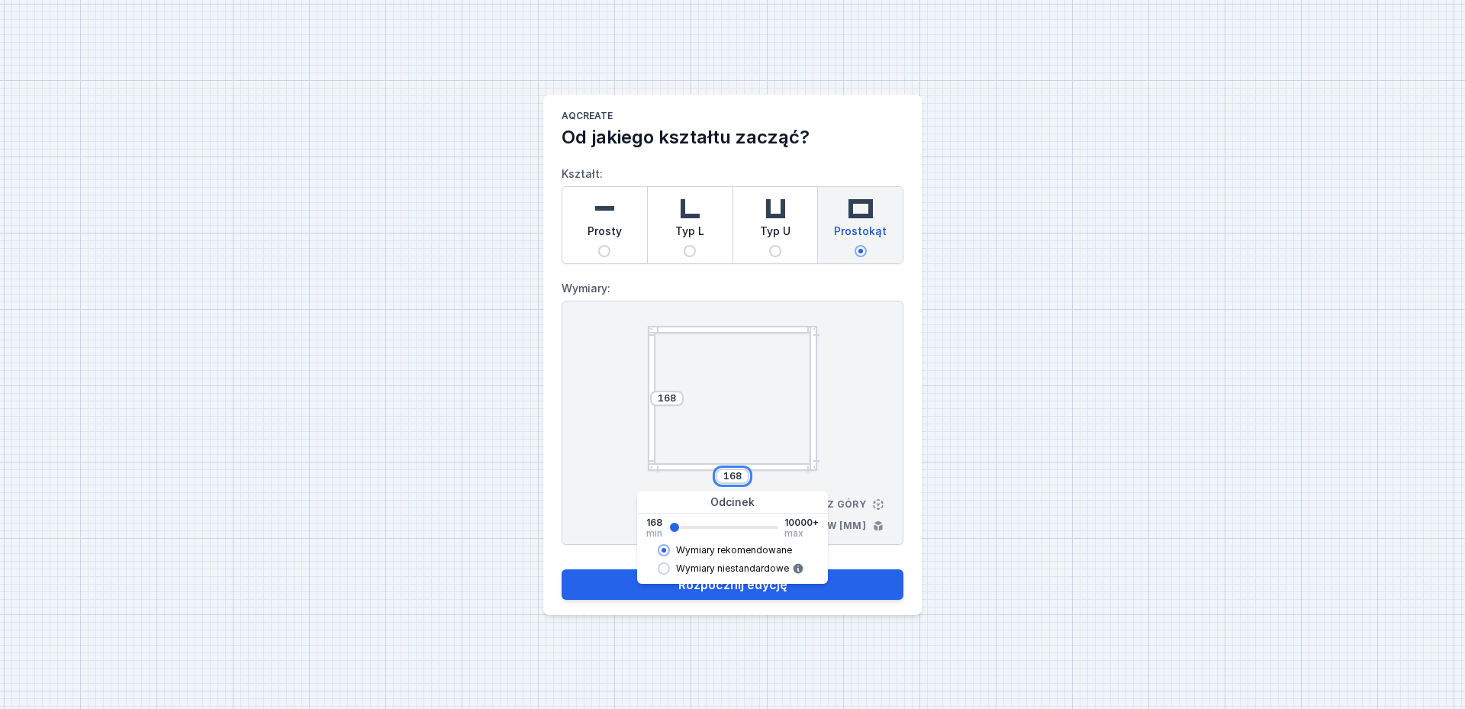
drag, startPoint x: 742, startPoint y: 472, endPoint x: 715, endPoint y: 470, distance: 26.8
click at [720, 470] on input "168" at bounding box center [732, 476] width 24 height 12
type input "3022"
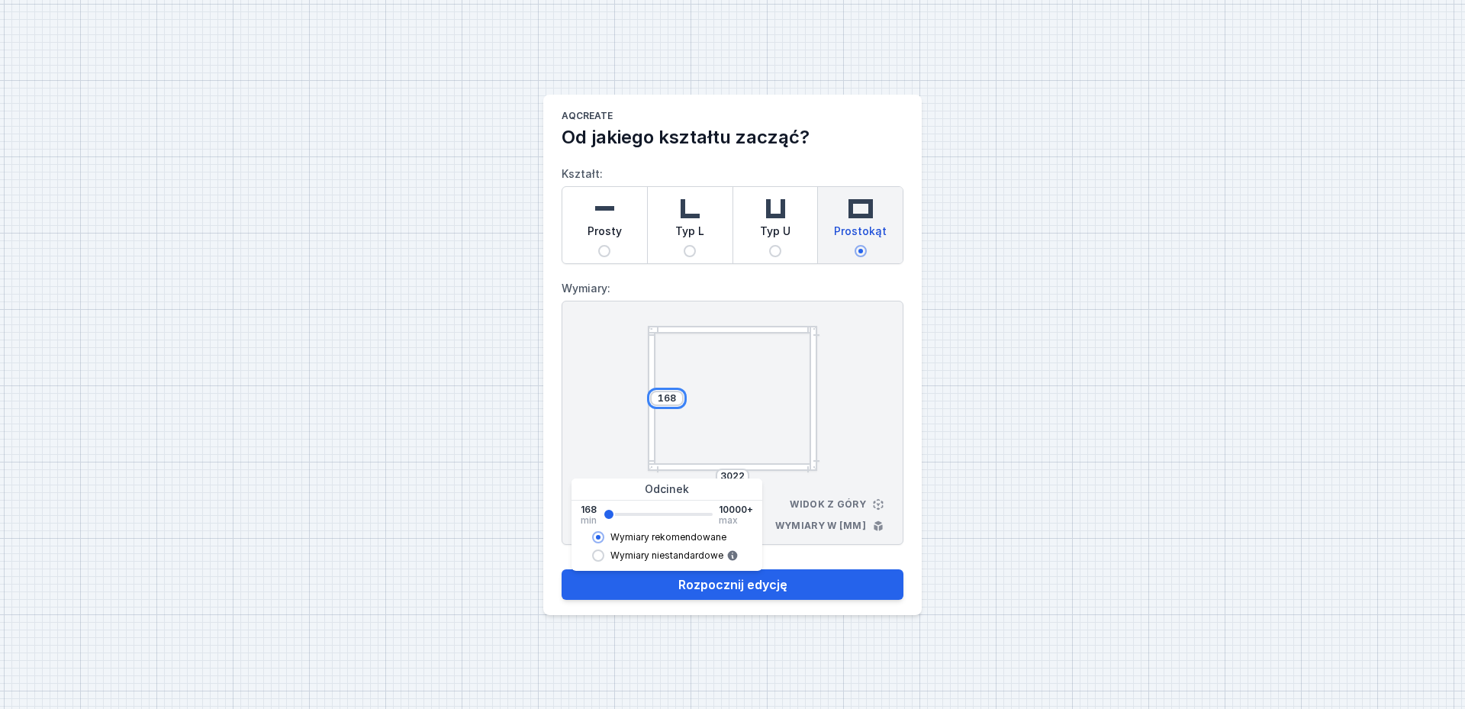
drag, startPoint x: 677, startPoint y: 396, endPoint x: 629, endPoint y: 401, distance: 48.3
click at [655, 398] on input "168" at bounding box center [667, 398] width 24 height 12
type input "2008"
click at [1178, 513] on div "AQcreate Od jakiego kształtu zacząć? Kształt: Prosty Typ L Typ U Prostokąt Wymi…" at bounding box center [732, 354] width 1465 height 709
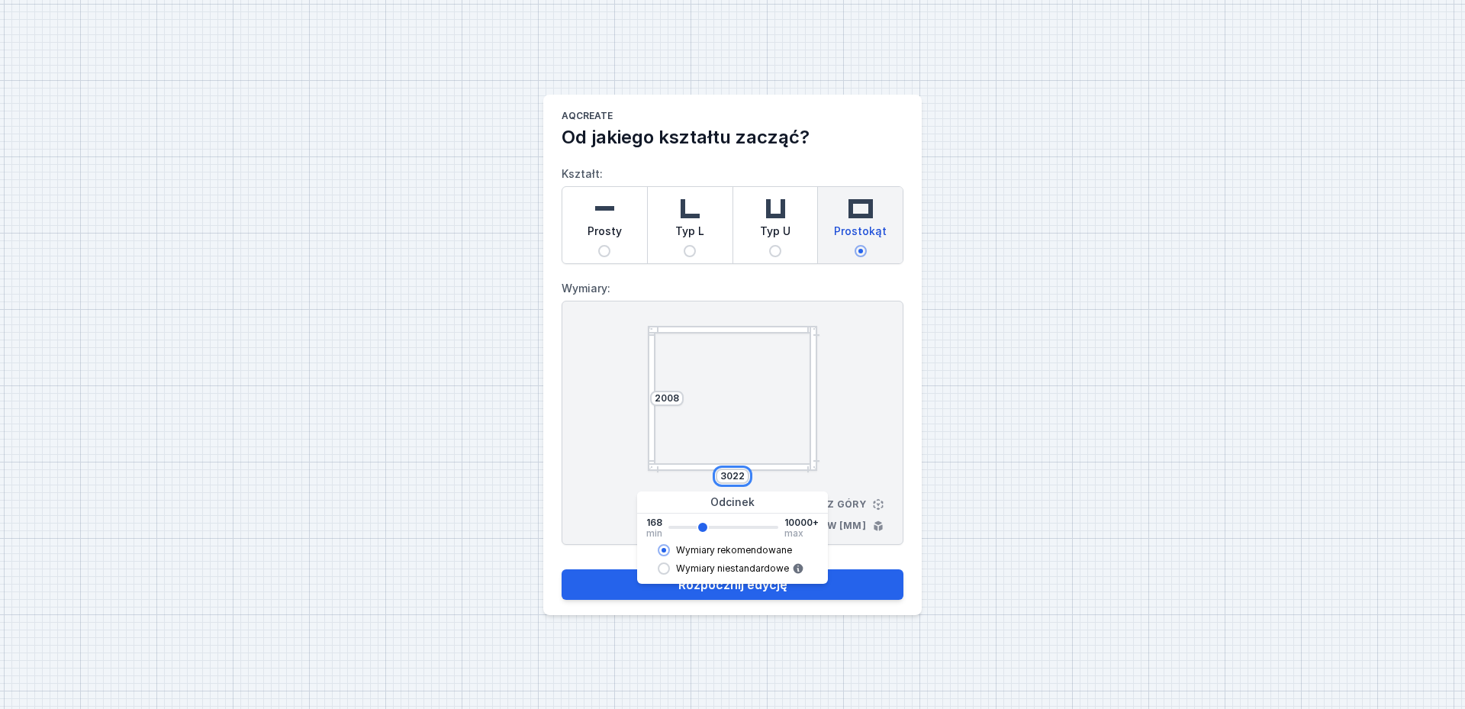
click at [743, 475] on input "3022" at bounding box center [732, 476] width 24 height 12
type input "302"
type input "3020"
type input "30"
type input "3020"
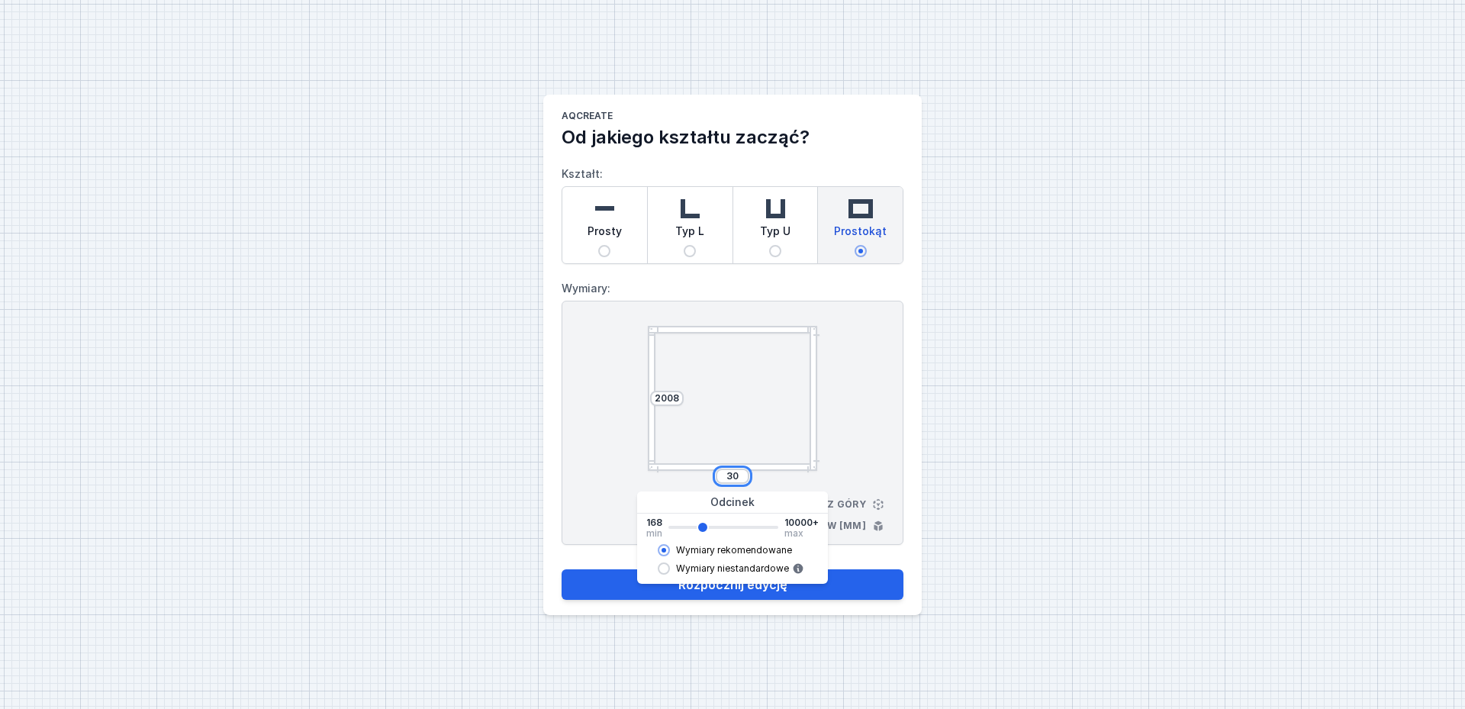
type input "3"
type input "3020"
type input "4"
type input "3020"
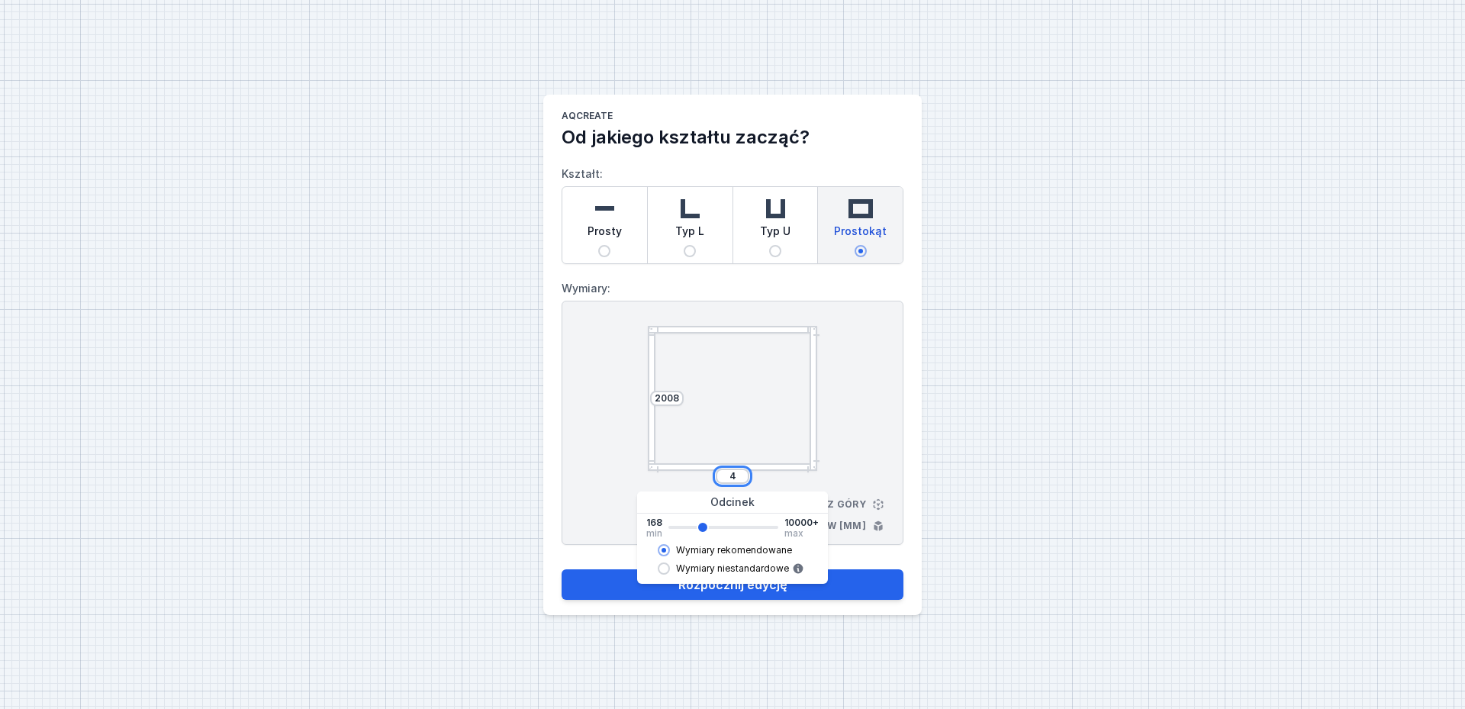
type input "40"
type input "3020"
type input "400"
type input "3020"
type input "4000"
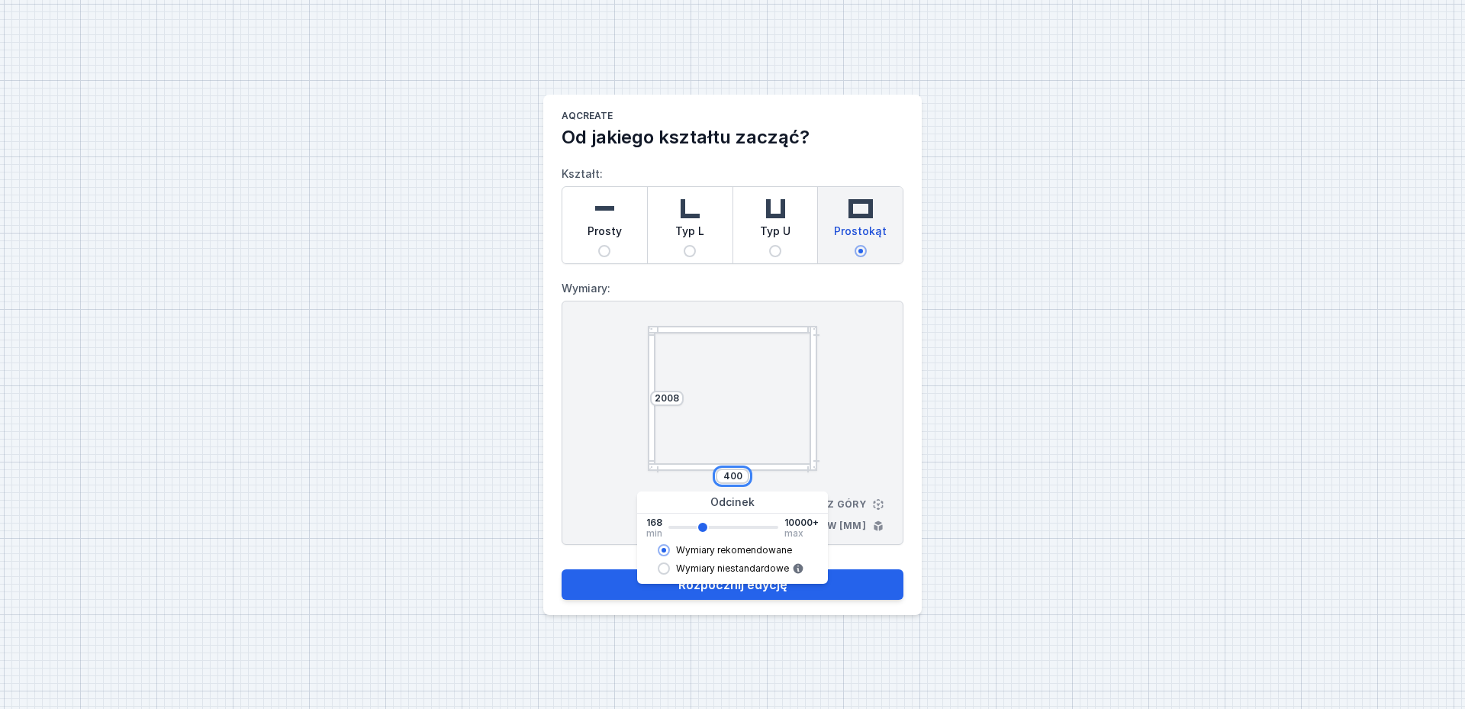
type input "3020"
type input "3988"
click at [677, 398] on input "2008" at bounding box center [667, 398] width 24 height 12
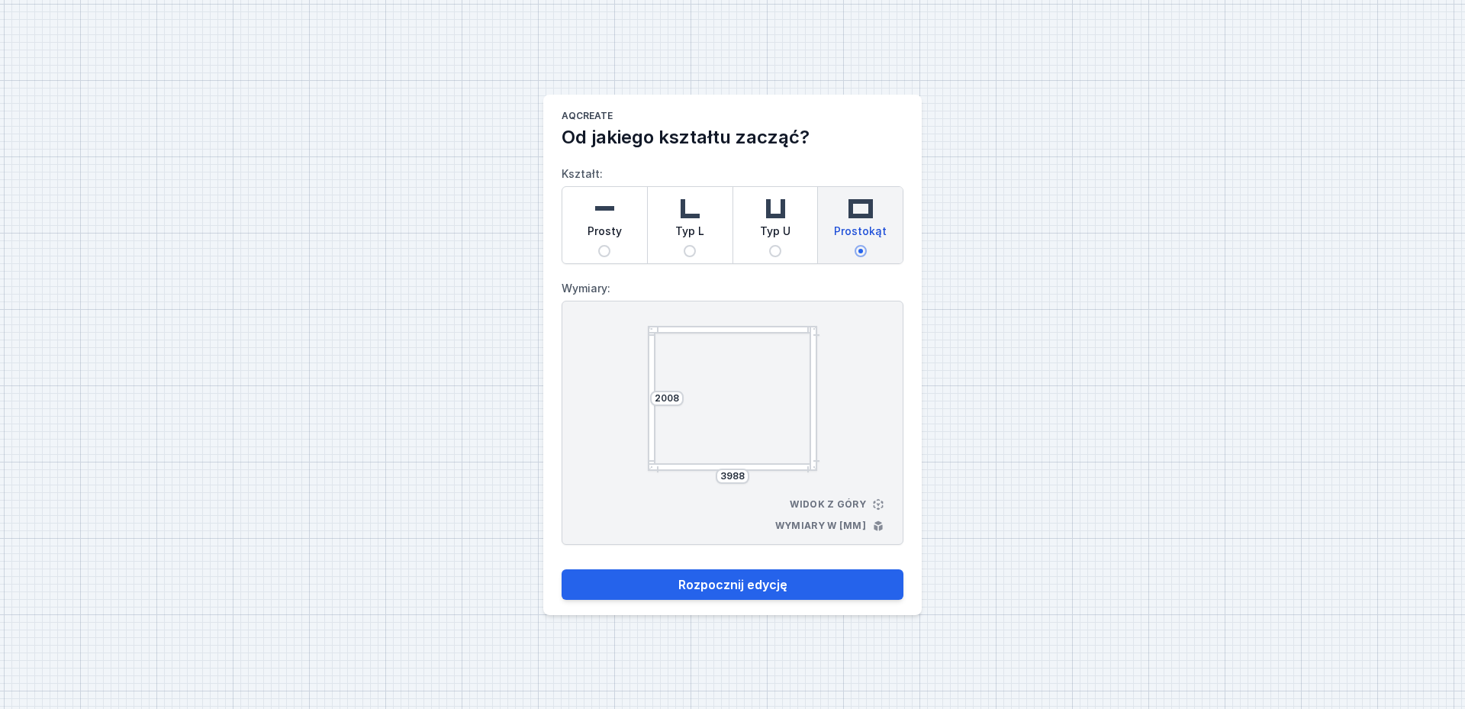
click at [1031, 519] on div "AQcreate Od jakiego kształtu zacząć? Kształt: Prosty Typ L Typ U Prostokąt Wymi…" at bounding box center [732, 354] width 1465 height 709
click at [793, 592] on button "Rozpocznij edycję" at bounding box center [733, 584] width 342 height 31
select select "3000"
